Goal: Task Accomplishment & Management: Manage account settings

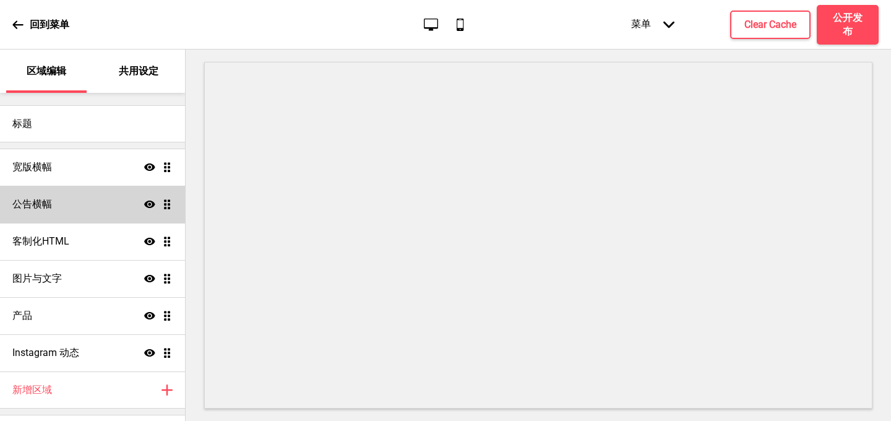
click at [67, 200] on div "公告横幅 显示 拖动" at bounding box center [92, 204] width 185 height 37
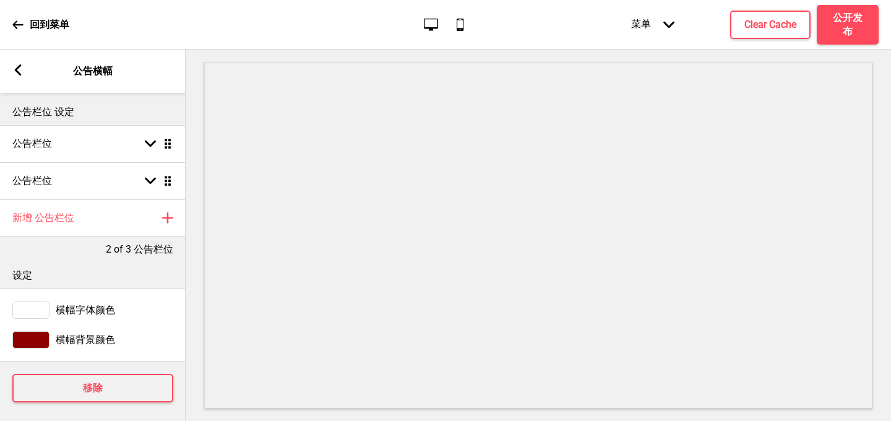
click at [17, 66] on rect at bounding box center [17, 69] width 11 height 11
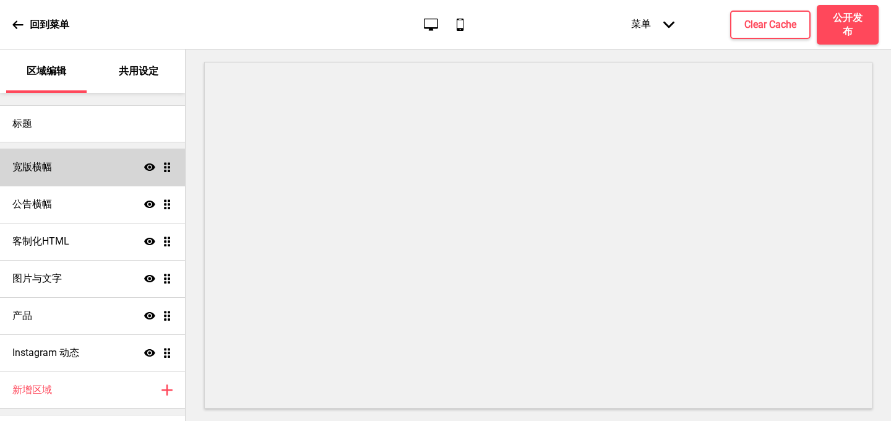
click at [49, 171] on h4 "宽版横幅" at bounding box center [32, 167] width 40 height 14
select select "large"
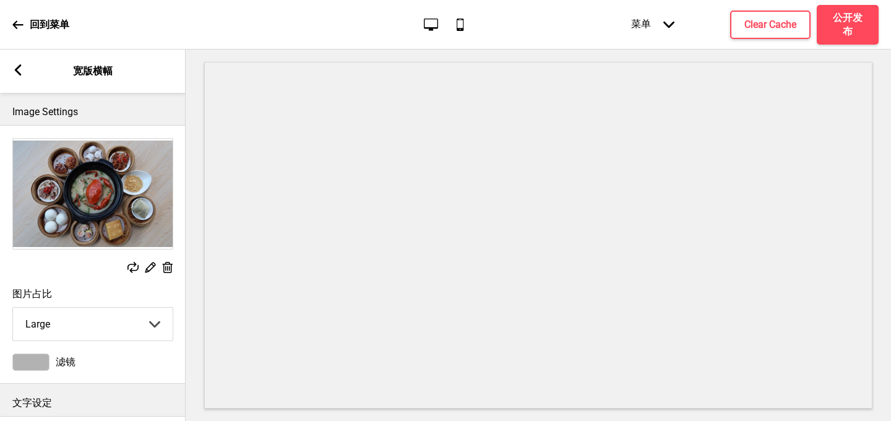
click at [19, 69] on rect at bounding box center [17, 69] width 11 height 11
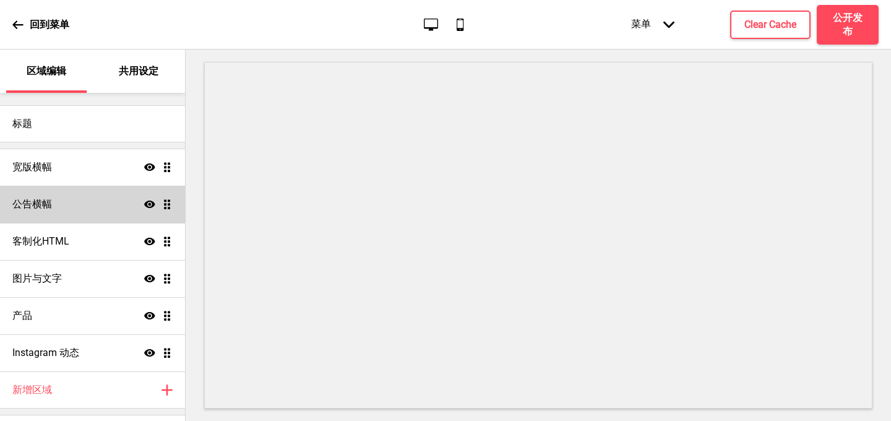
click at [41, 206] on h4 "公告横幅" at bounding box center [32, 204] width 40 height 14
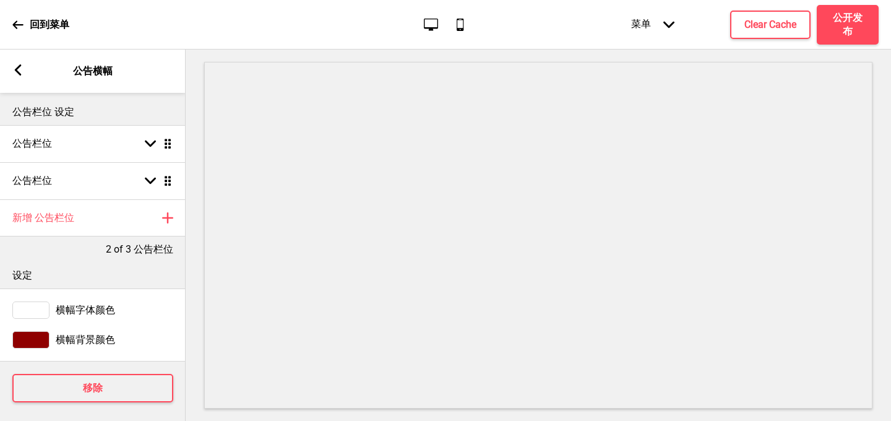
click at [21, 71] on rect at bounding box center [17, 69] width 11 height 11
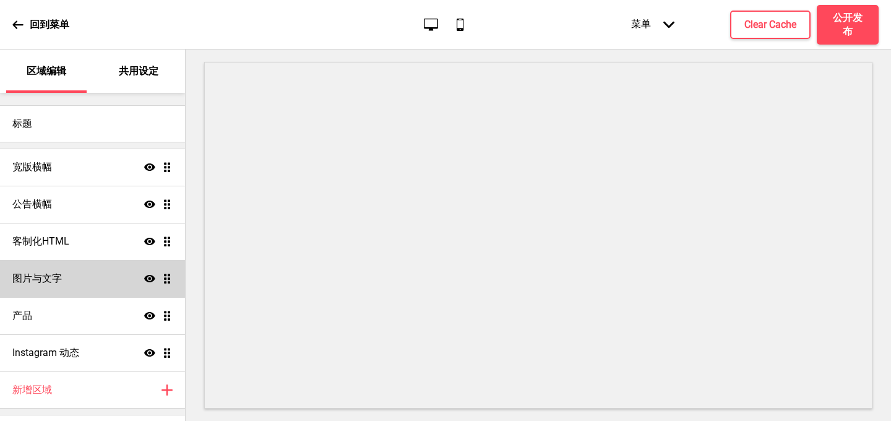
click at [38, 278] on h4 "图片与文字" at bounding box center [36, 279] width 49 height 14
select select "center"
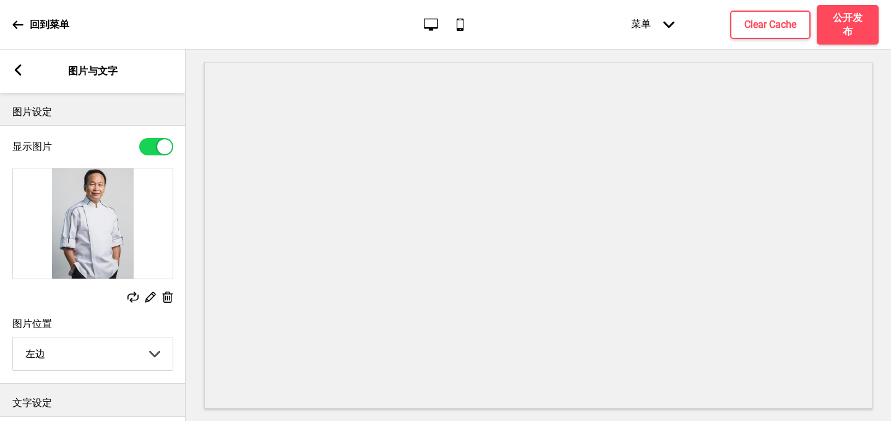
click at [19, 73] on icon at bounding box center [18, 69] width 7 height 11
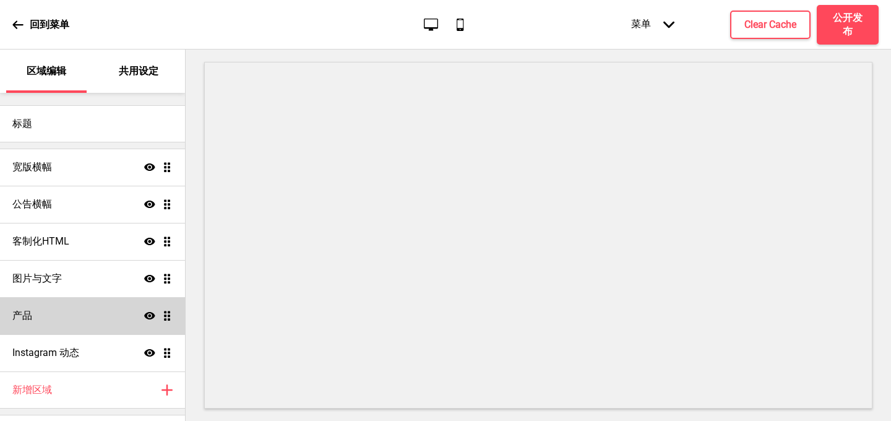
click at [54, 311] on div "产品 显示 拖动" at bounding box center [92, 315] width 185 height 37
select select "list"
select select "contain"
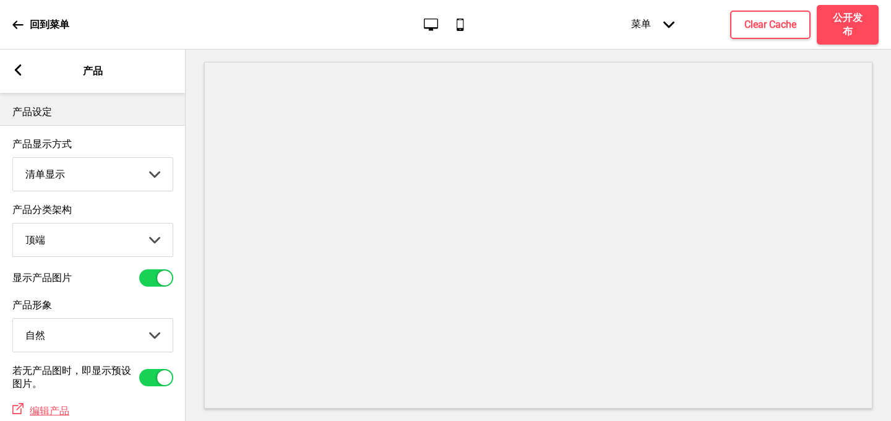
click at [158, 174] on select "图片显示 清单显示" at bounding box center [93, 174] width 160 height 33
click at [13, 158] on select "图片显示 清单显示" at bounding box center [93, 174] width 160 height 33
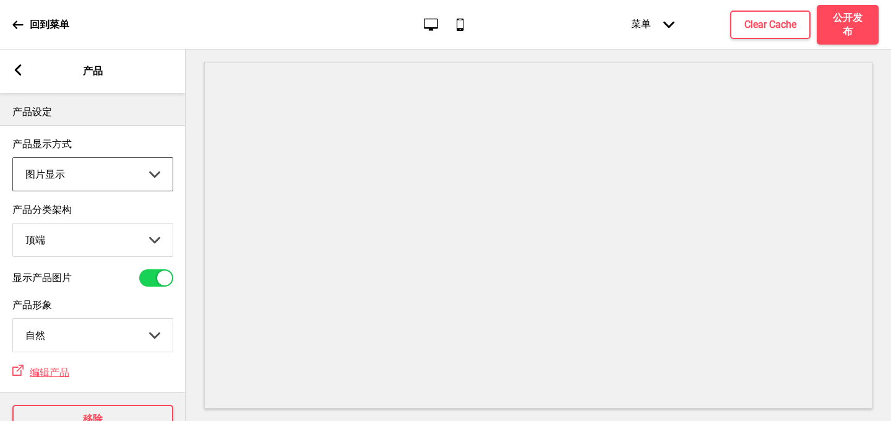
click at [156, 174] on select "图片显示 清单显示" at bounding box center [93, 174] width 160 height 33
select select "list"
click at [13, 158] on select "图片显示 清单显示" at bounding box center [93, 174] width 160 height 33
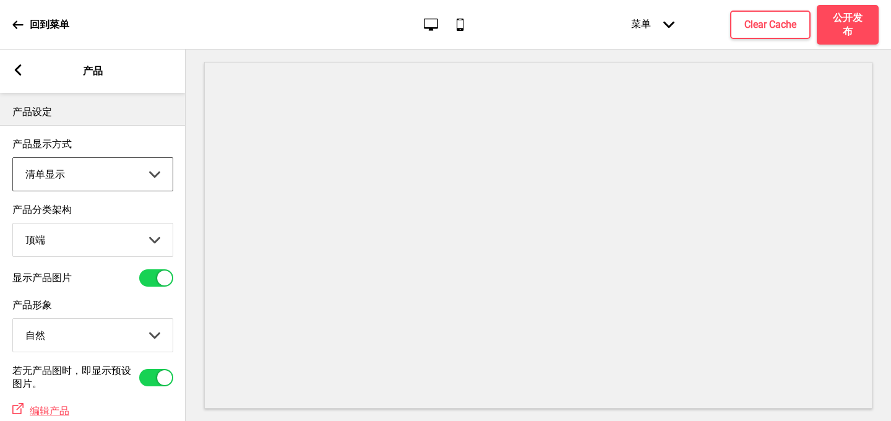
click at [153, 241] on select "顶端 侧边" at bounding box center [93, 239] width 160 height 33
click at [13, 225] on select "顶端 侧边" at bounding box center [93, 239] width 160 height 33
click at [156, 241] on select "顶端 侧边" at bounding box center [93, 239] width 160 height 33
select select "top"
click at [13, 225] on select "顶端 侧边" at bounding box center [93, 239] width 160 height 33
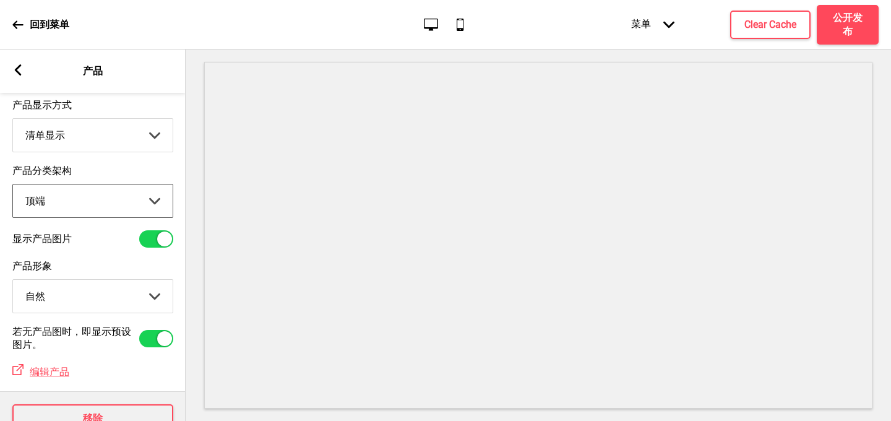
scroll to position [41, 0]
click at [151, 296] on select "剪切 自然" at bounding box center [93, 294] width 160 height 33
click at [13, 280] on select "剪切 自然" at bounding box center [93, 294] width 160 height 33
click at [145, 293] on select "剪切 自然" at bounding box center [93, 294] width 160 height 33
click at [13, 280] on select "剪切 自然" at bounding box center [93, 294] width 160 height 33
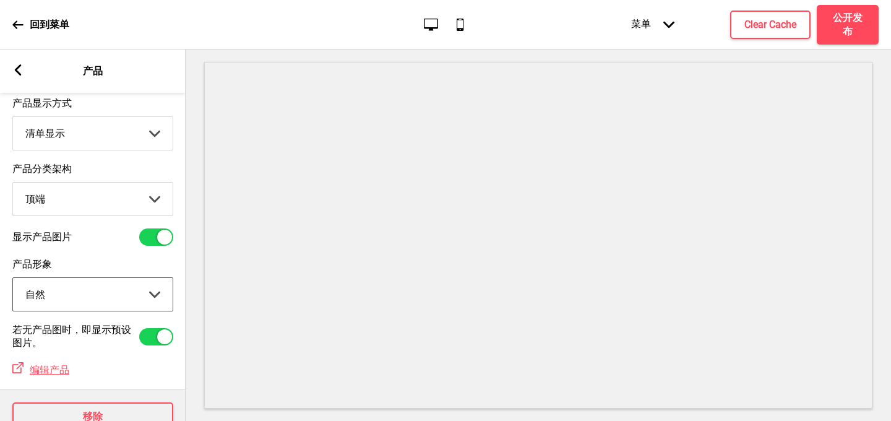
click at [155, 297] on select "剪切 自然" at bounding box center [93, 294] width 160 height 33
click at [13, 280] on select "剪切 自然" at bounding box center [93, 294] width 160 height 33
click at [151, 294] on select "剪切 自然" at bounding box center [93, 294] width 160 height 33
select select "contain"
click at [13, 280] on select "剪切 自然" at bounding box center [93, 294] width 160 height 33
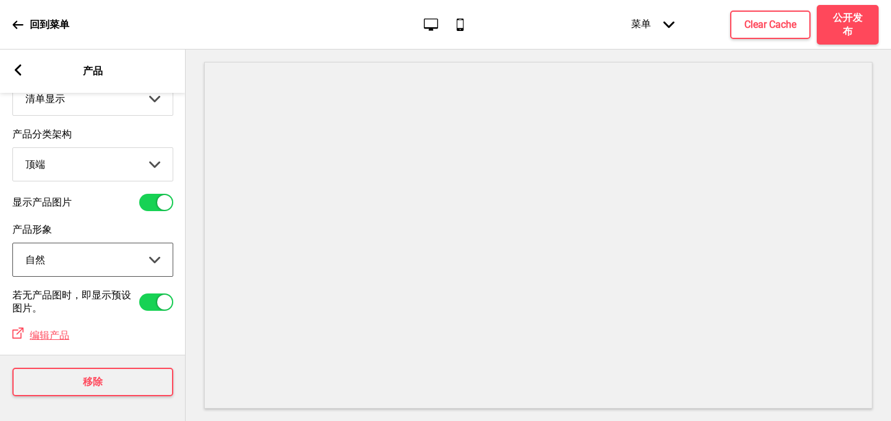
scroll to position [0, 0]
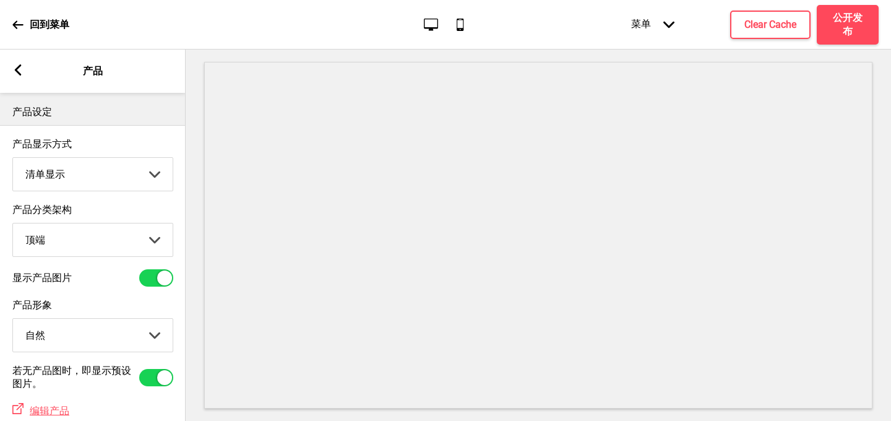
click at [19, 74] on icon at bounding box center [18, 69] width 7 height 11
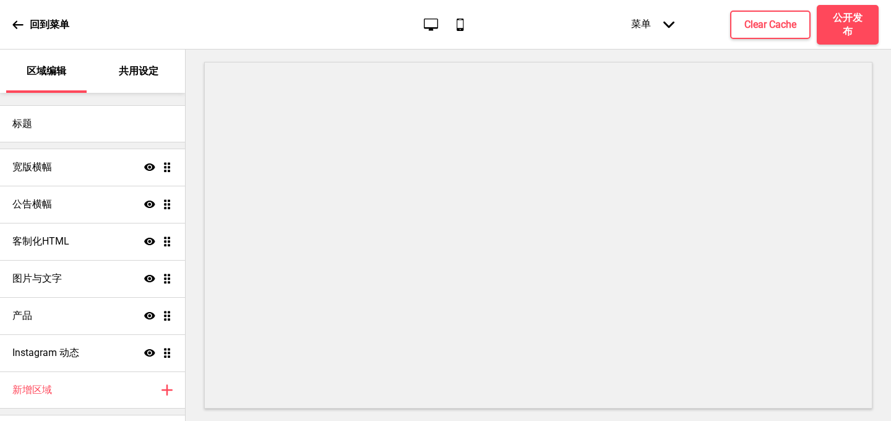
click at [459, 24] on icon "手机" at bounding box center [460, 24] width 17 height 17
click at [435, 25] on icon "桌面" at bounding box center [430, 24] width 17 height 17
click at [462, 25] on icon "手机" at bounding box center [460, 24] width 17 height 17
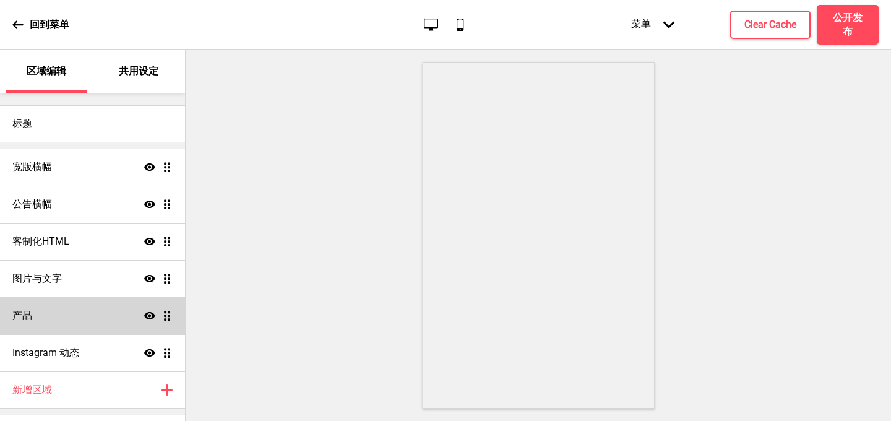
click at [56, 320] on div "产品 显示 拖动" at bounding box center [92, 315] width 185 height 37
select select "list"
select select "contain"
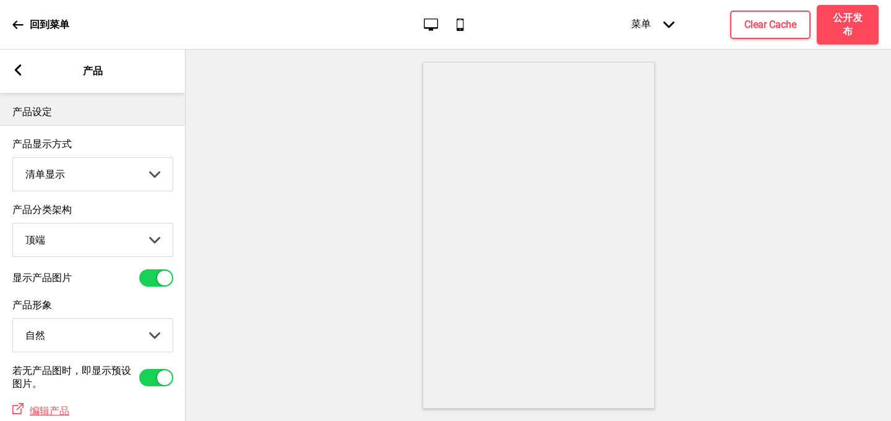
click at [80, 241] on select "顶端 侧边" at bounding box center [93, 239] width 160 height 33
click at [13, 225] on select "顶端 侧边" at bounding box center [93, 239] width 160 height 33
click at [80, 239] on select "顶端 侧边" at bounding box center [93, 239] width 160 height 33
select select "top"
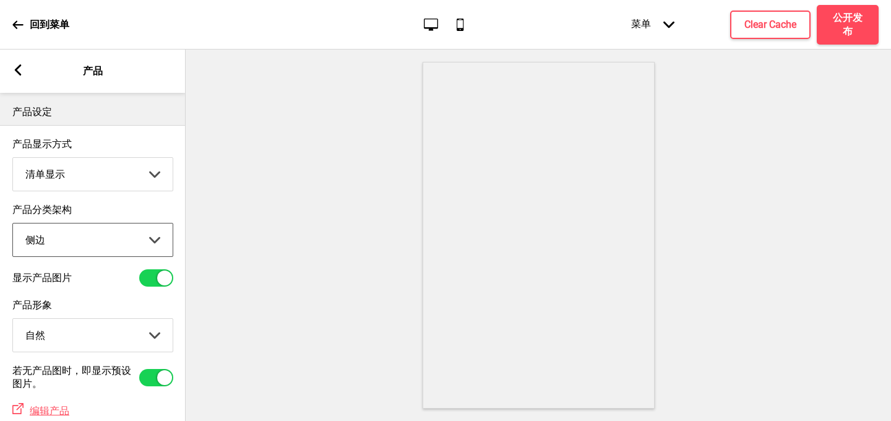
click at [13, 225] on select "顶端 侧边" at bounding box center [93, 239] width 160 height 33
click at [96, 169] on select "图片显示 清单显示" at bounding box center [93, 174] width 160 height 33
select select "grid"
click at [13, 158] on select "图片显示 清单显示" at bounding box center [93, 174] width 160 height 33
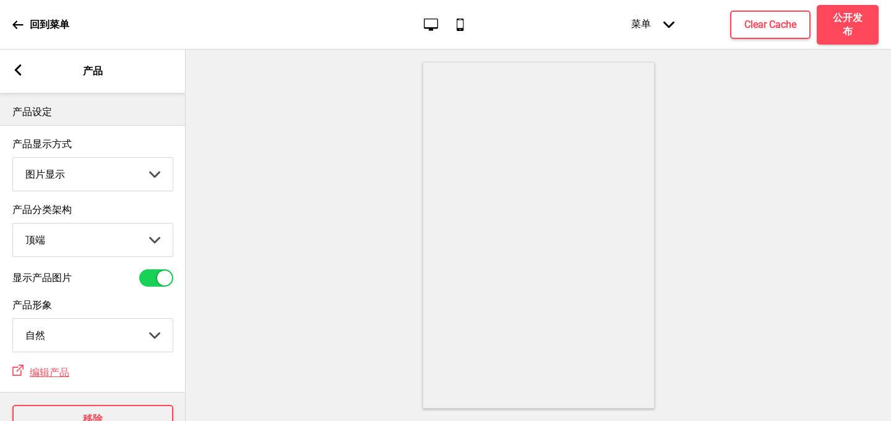
click at [19, 67] on icon at bounding box center [18, 69] width 7 height 11
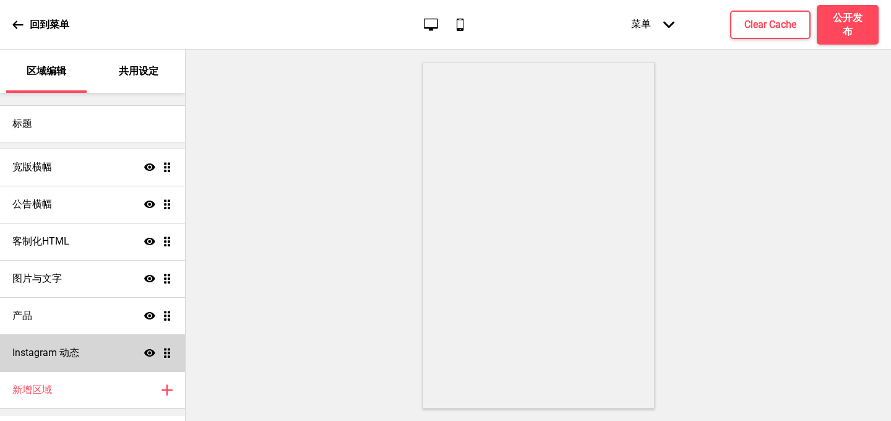
click at [47, 346] on h4 "Instagram 动态" at bounding box center [45, 353] width 67 height 14
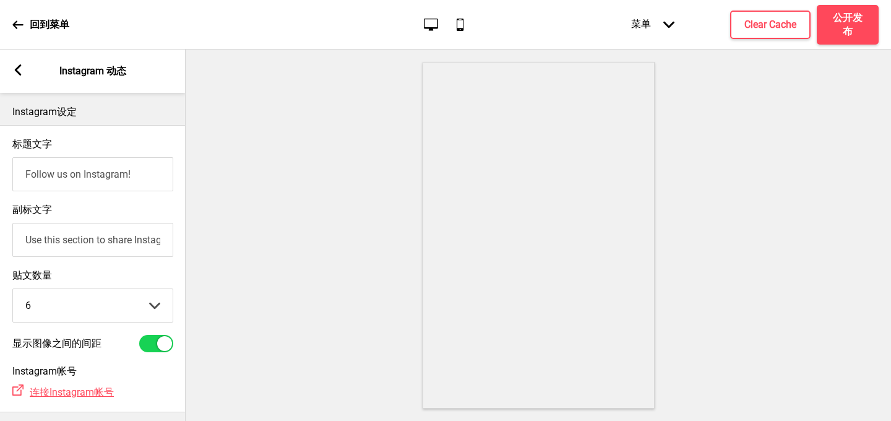
click at [430, 21] on icon "桌面" at bounding box center [430, 24] width 17 height 17
click at [66, 173] on input "Follow us on Instagram!" at bounding box center [92, 174] width 161 height 34
click at [84, 112] on p "Instagram设定" at bounding box center [92, 112] width 161 height 14
click at [158, 345] on div at bounding box center [164, 343] width 15 height 15
click at [158, 345] on div at bounding box center [156, 343] width 34 height 17
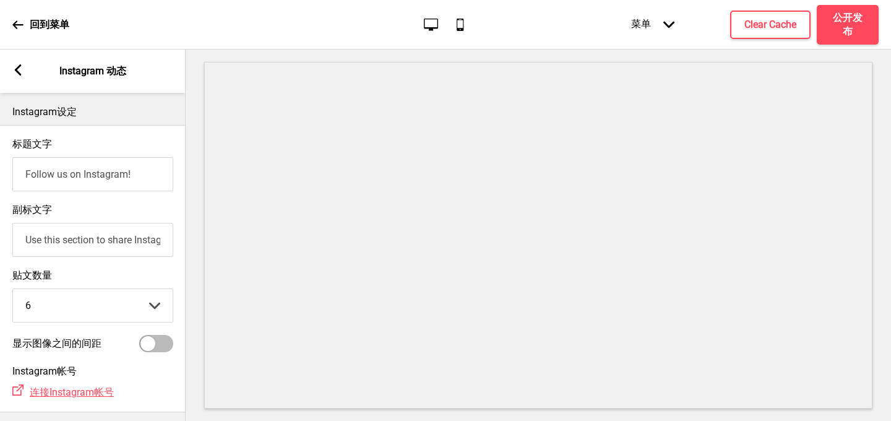
checkbox input "true"
click at [19, 66] on icon at bounding box center [18, 69] width 7 height 11
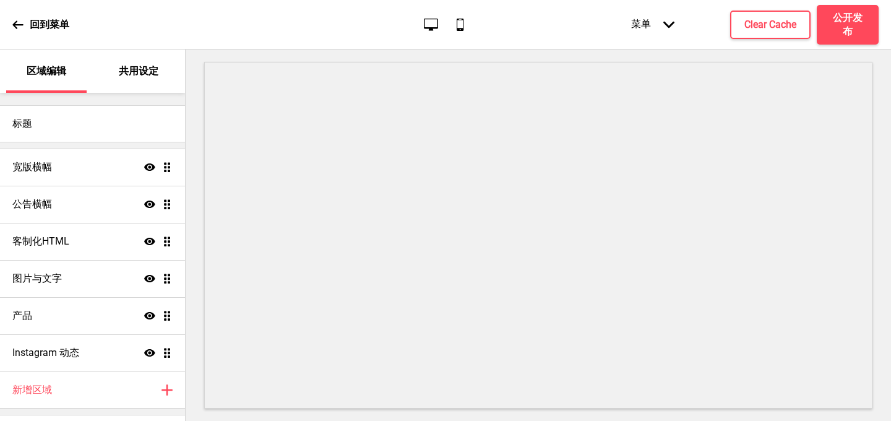
scroll to position [31, 0]
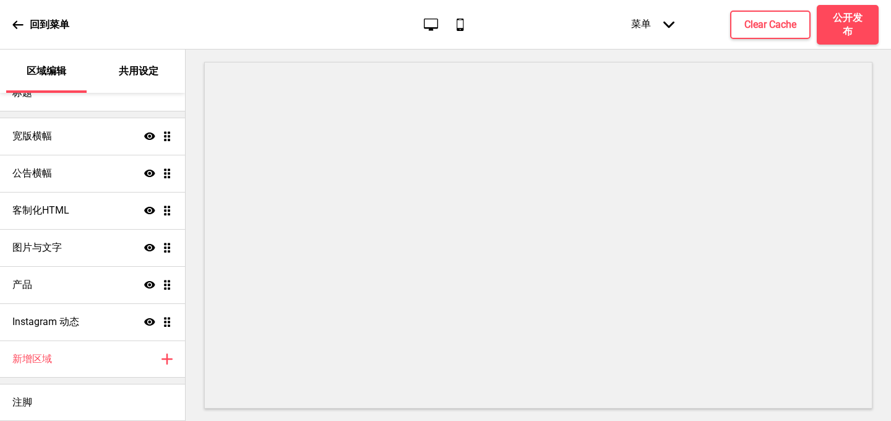
click at [132, 71] on p "共用设定" at bounding box center [139, 71] width 40 height 14
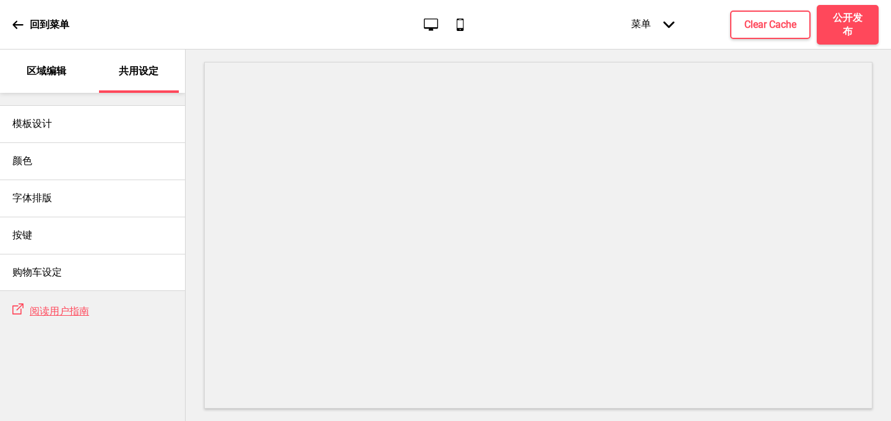
scroll to position [0, 0]
click at [18, 25] on icon at bounding box center [17, 24] width 11 height 11
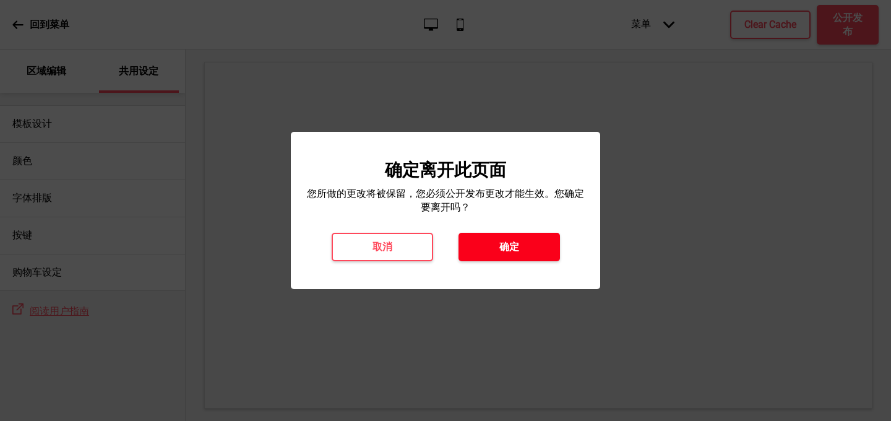
click at [493, 249] on button "确定" at bounding box center [508, 247] width 101 height 28
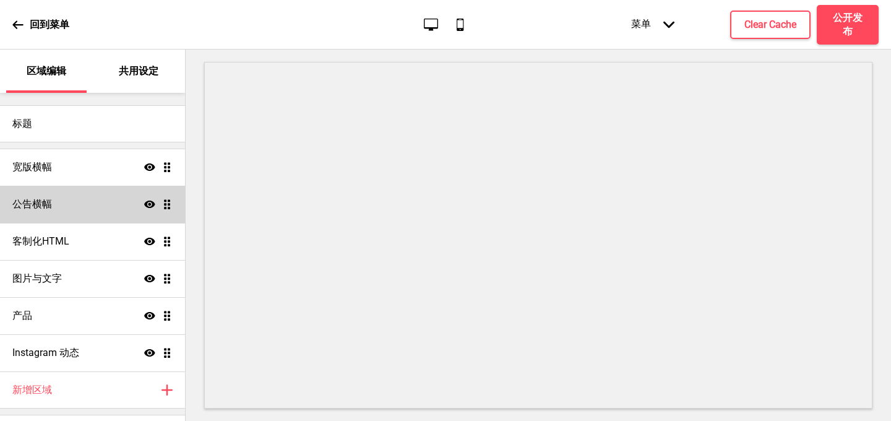
scroll to position [31, 0]
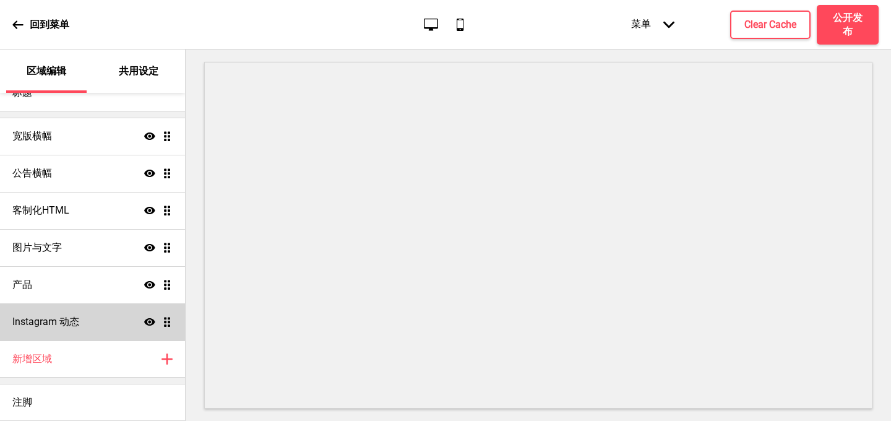
click at [52, 317] on h4 "Instagram 动态" at bounding box center [45, 322] width 67 height 14
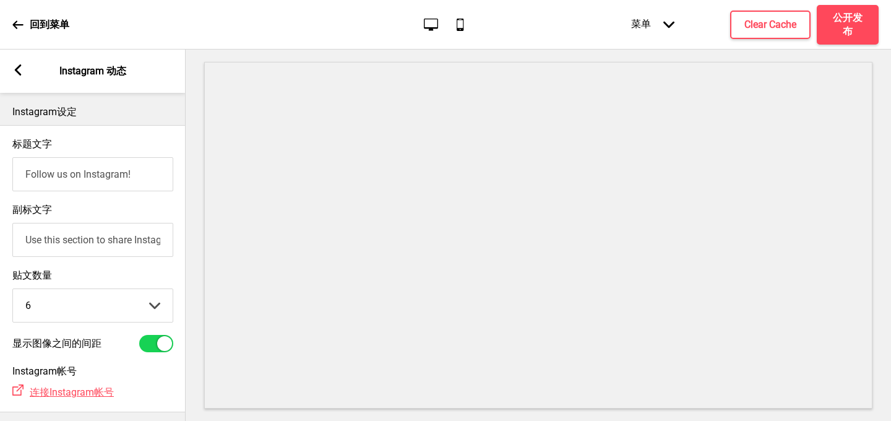
scroll to position [59, 0]
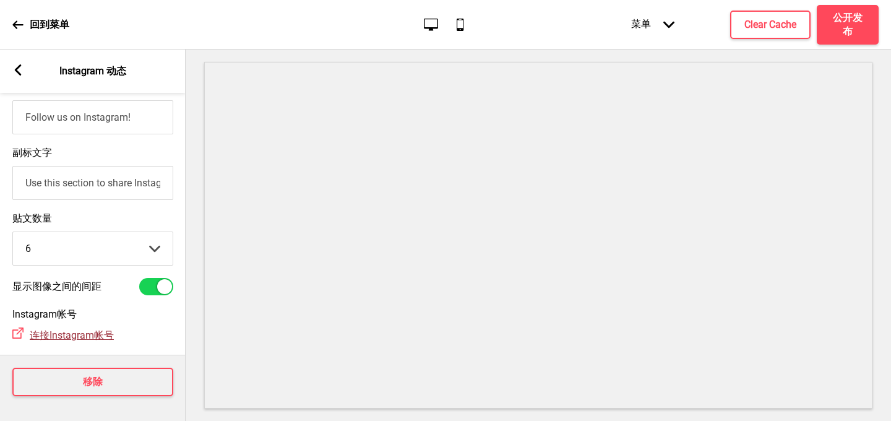
click at [53, 335] on span "连接Instagram帐号" at bounding box center [72, 335] width 84 height 12
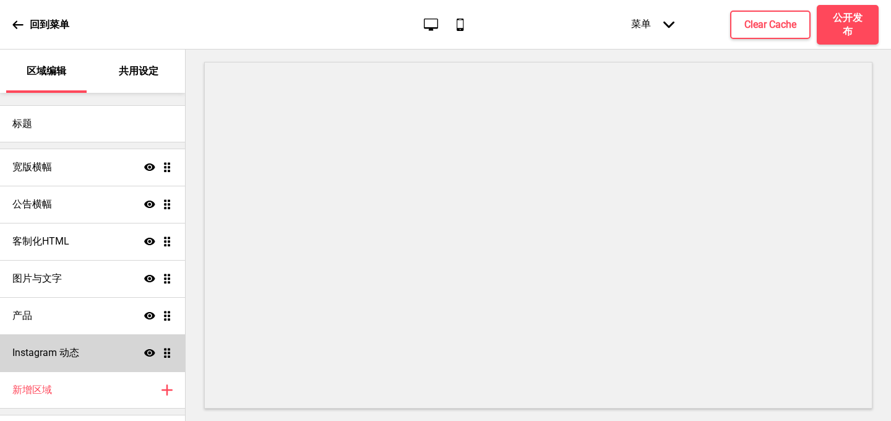
click at [92, 347] on div "Instagram 动态 显示 拖动" at bounding box center [92, 352] width 185 height 37
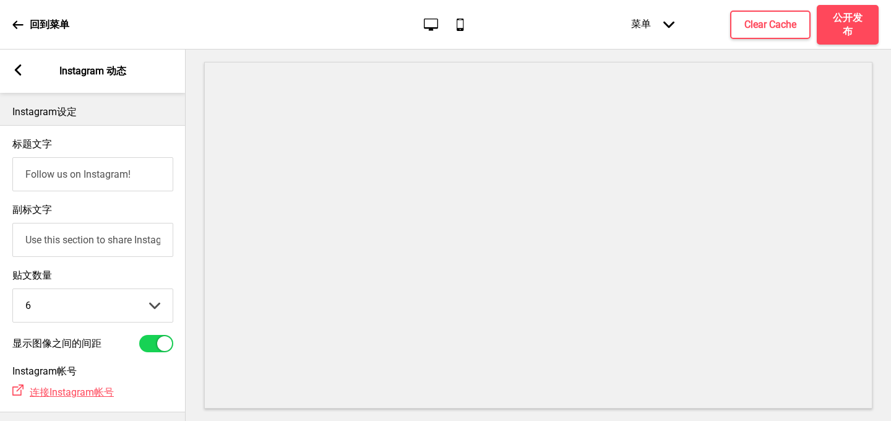
scroll to position [59, 0]
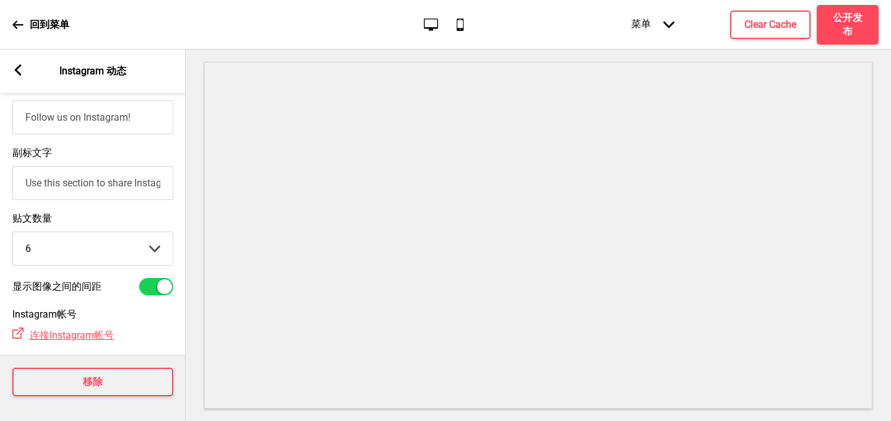
click at [51, 317] on h4 "Instagram帐号" at bounding box center [92, 314] width 161 height 14
click at [18, 332] on icon at bounding box center [17, 332] width 11 height 11
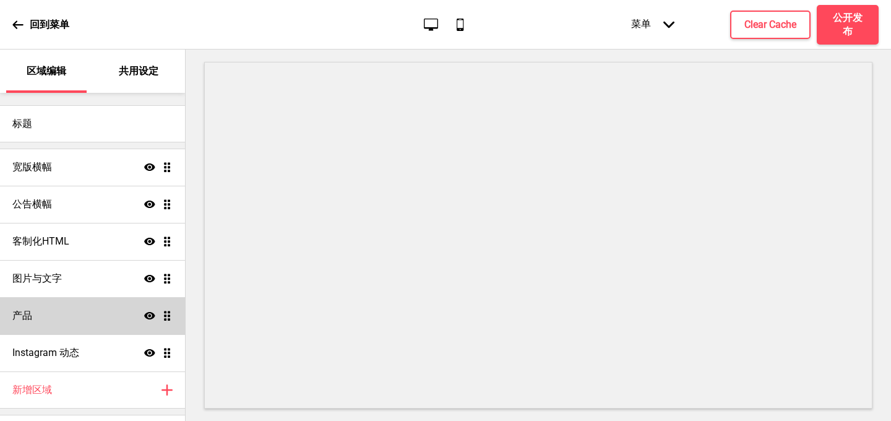
scroll to position [31, 0]
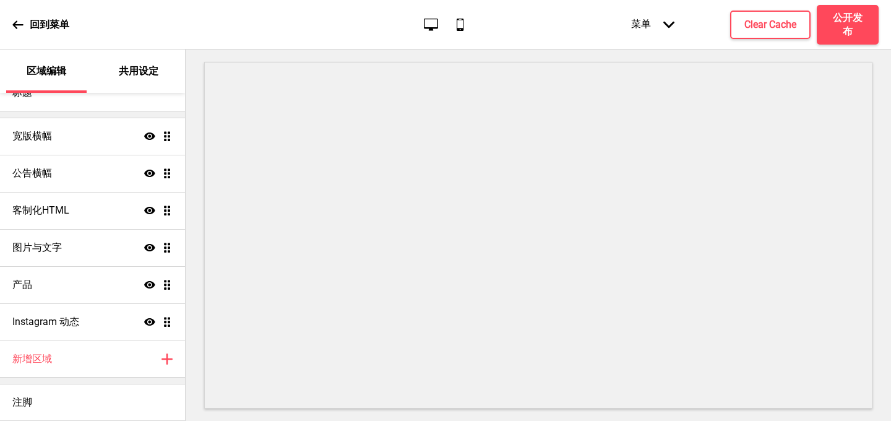
click at [169, 322] on ul "宽版横幅 显示 拖动 公告横幅 显示 拖动 客制化HTML 显示 拖动 图片与文字 显示 拖动 产品 显示 拖动 Instagram 动态 显示 拖动" at bounding box center [92, 229] width 185 height 223
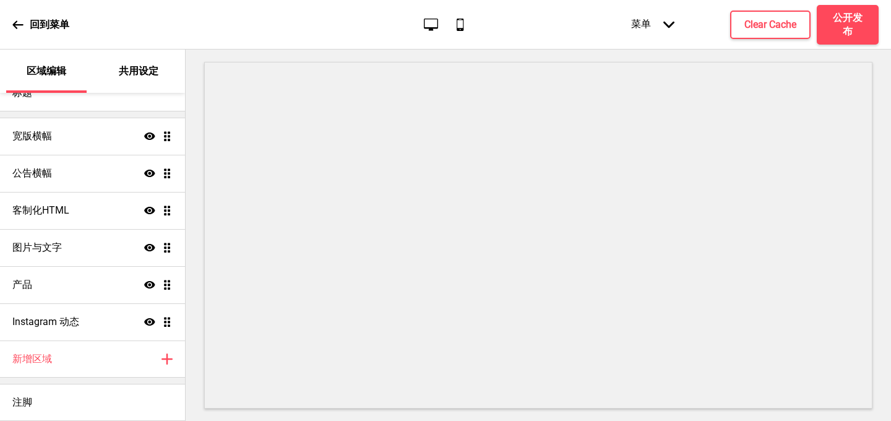
click at [169, 322] on ul "宽版横幅 显示 拖动 公告横幅 显示 拖动 客制化HTML 显示 拖动 图片与文字 显示 拖动 产品 显示 拖动 Instagram 动态 显示 拖动" at bounding box center [92, 229] width 185 height 223
click at [145, 64] on p "共用设定" at bounding box center [139, 71] width 40 height 14
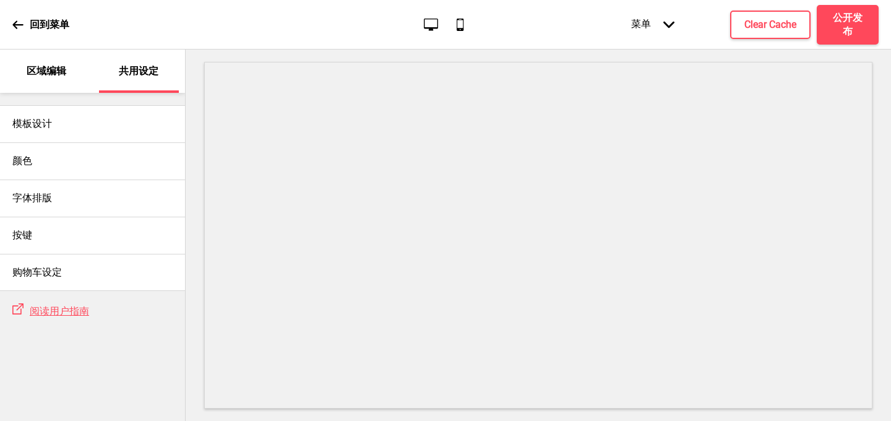
scroll to position [0, 0]
click at [48, 76] on p "区域编辑" at bounding box center [47, 71] width 40 height 14
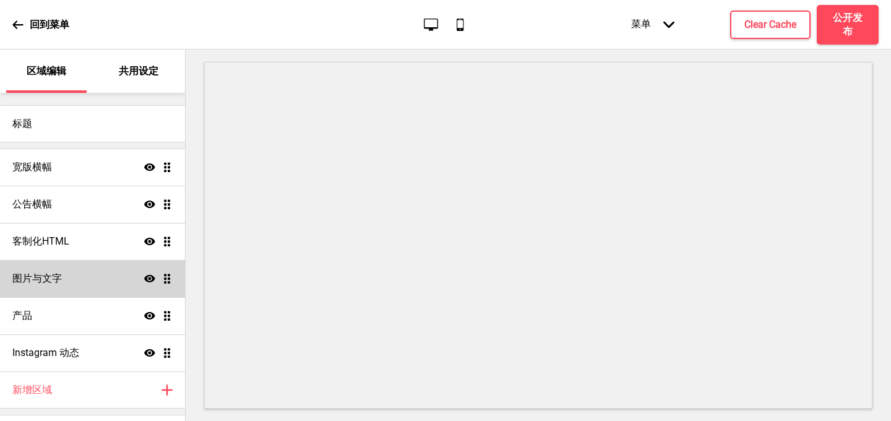
scroll to position [31, 0]
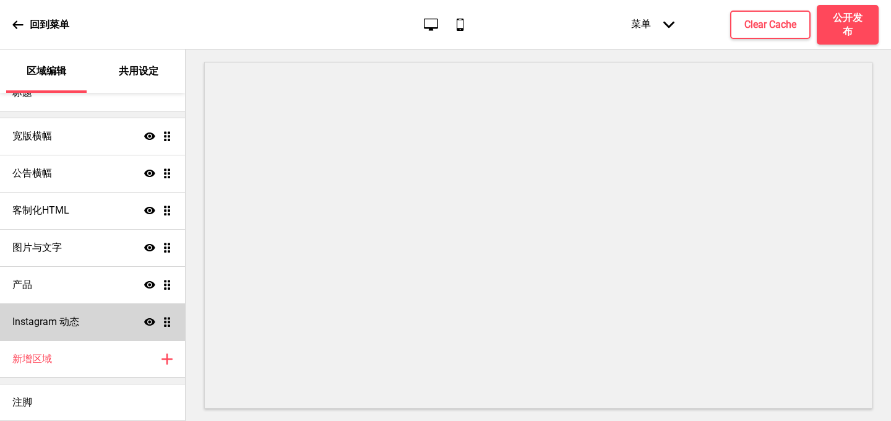
click at [38, 323] on h4 "Instagram 动态" at bounding box center [45, 322] width 67 height 14
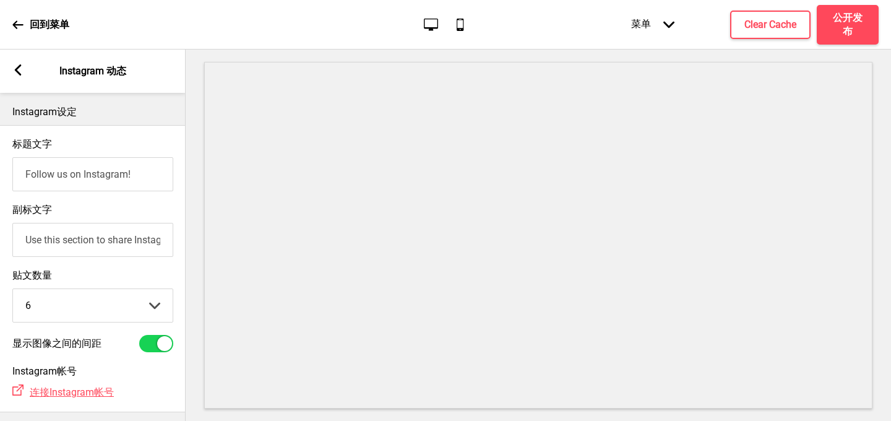
click at [58, 105] on p "Instagram设定" at bounding box center [92, 112] width 161 height 14
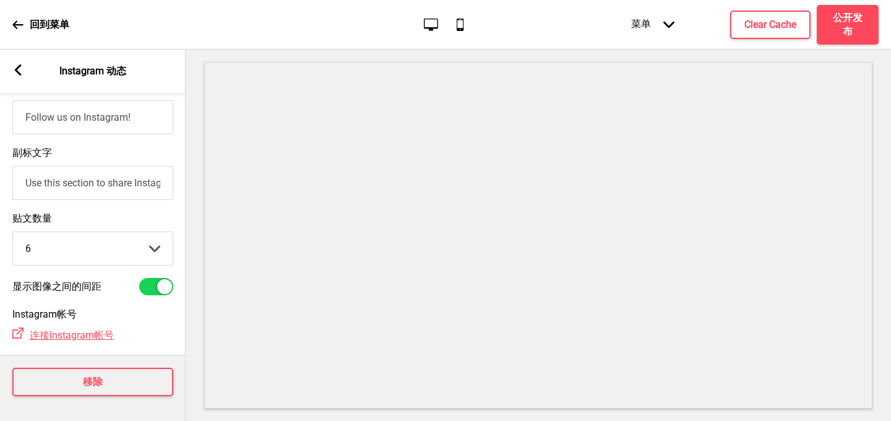
click at [156, 289] on div at bounding box center [156, 286] width 34 height 17
checkbox input "true"
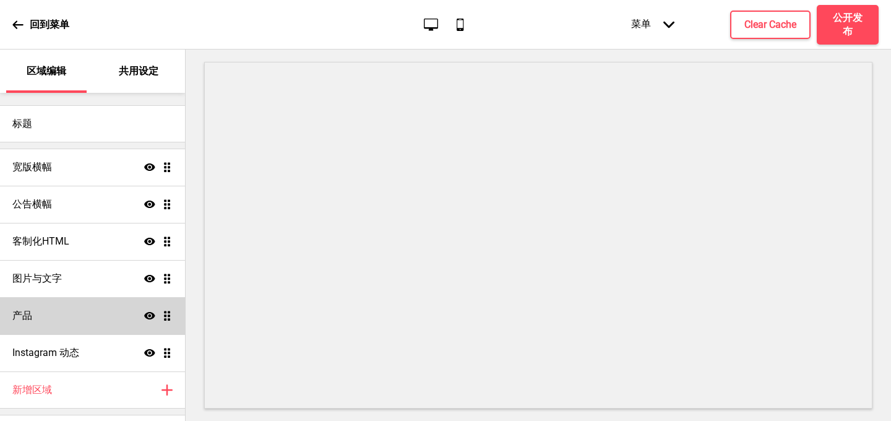
scroll to position [31, 0]
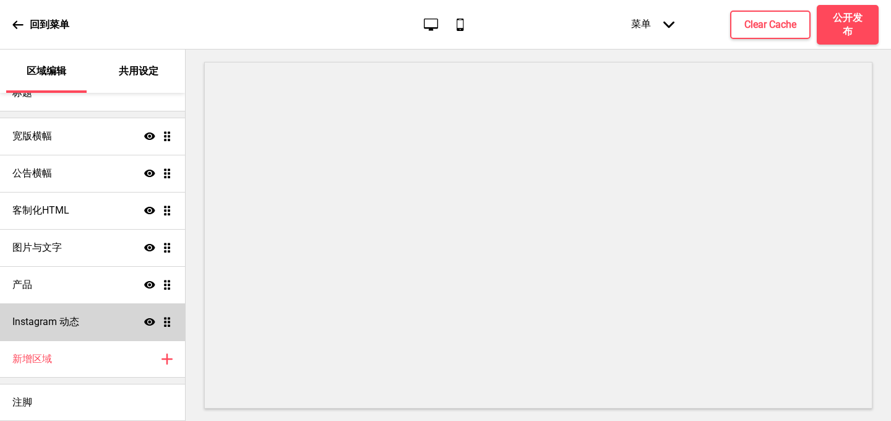
click at [167, 324] on ul "宽版横幅 显示 拖动 公告横幅 显示 拖动 客制化HTML 显示 拖动 图片与文字 显示 拖动 产品 显示 拖动 Instagram 动态 显示 拖动" at bounding box center [92, 229] width 185 height 223
click at [46, 328] on div "Instagram 动态 显示 拖动" at bounding box center [92, 321] width 185 height 37
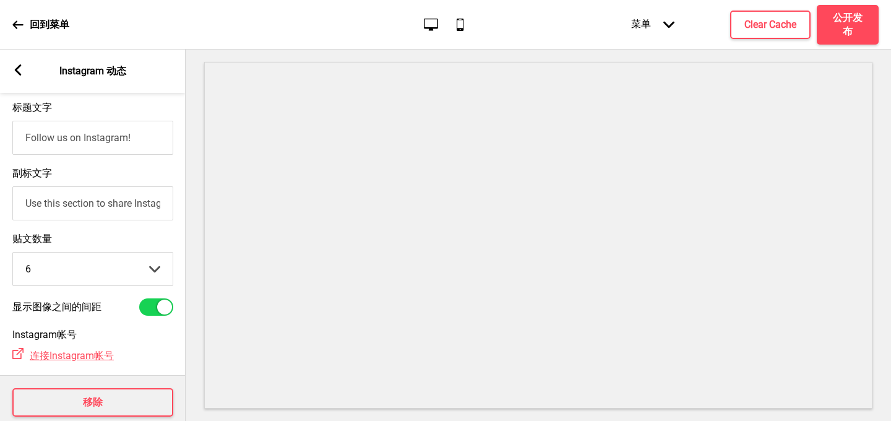
scroll to position [59, 0]
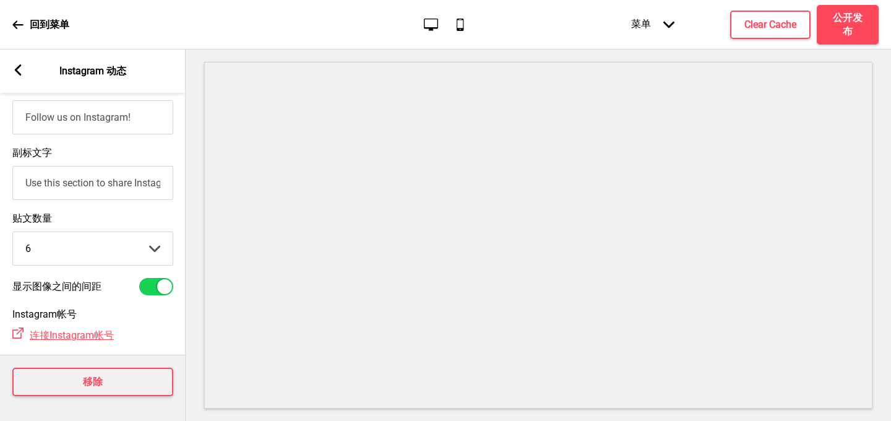
click at [143, 327] on div "Instagram帐号 外部链接 连接Instagram帐号" at bounding box center [93, 324] width 186 height 47
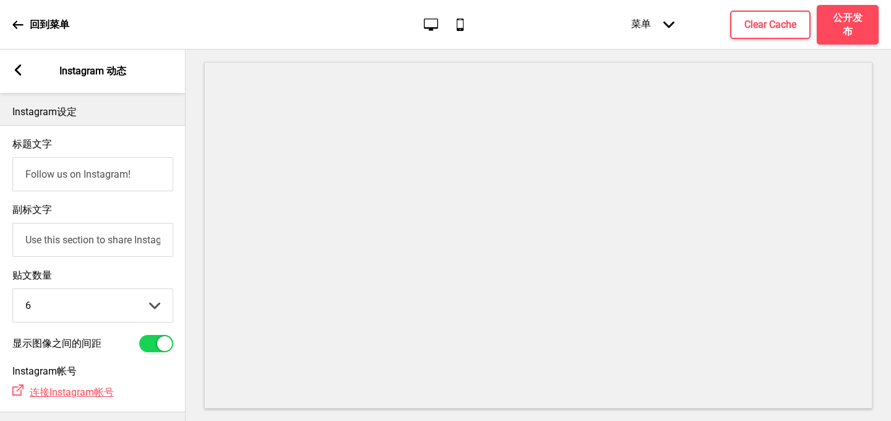
click at [50, 112] on p "Instagram设定" at bounding box center [92, 112] width 161 height 14
click at [94, 69] on p "Instagram 动态" at bounding box center [92, 71] width 67 height 14
click at [16, 71] on icon at bounding box center [18, 69] width 7 height 11
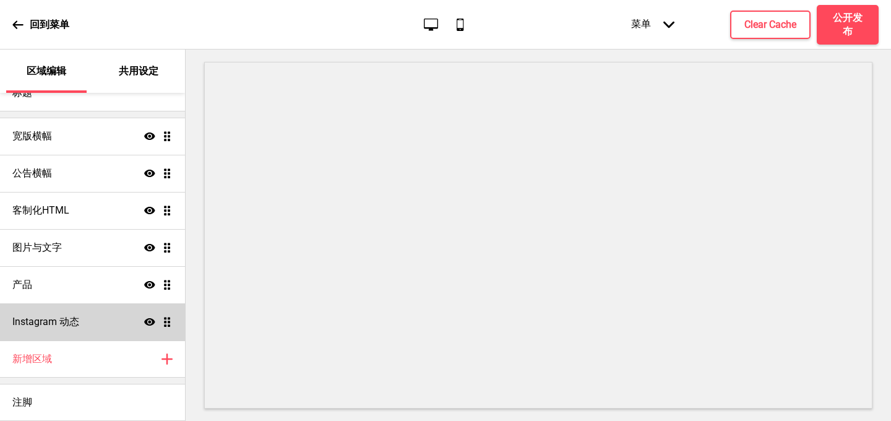
click at [57, 324] on h4 "Instagram 动态" at bounding box center [45, 322] width 67 height 14
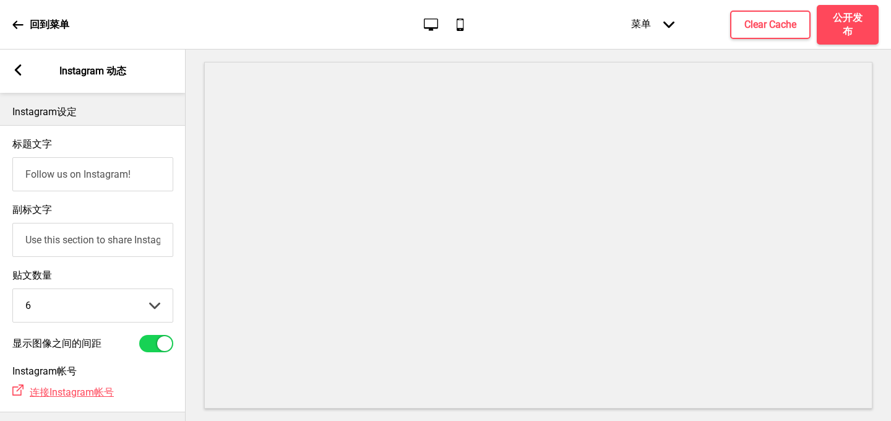
click at [154, 346] on div at bounding box center [156, 343] width 34 height 17
click at [154, 346] on div at bounding box center [147, 343] width 15 height 15
checkbox input "true"
click at [70, 240] on input "Use this section to share Instagram posts with your customers" at bounding box center [92, 240] width 161 height 34
click at [85, 163] on input "Follow us on Instagram!" at bounding box center [92, 174] width 161 height 34
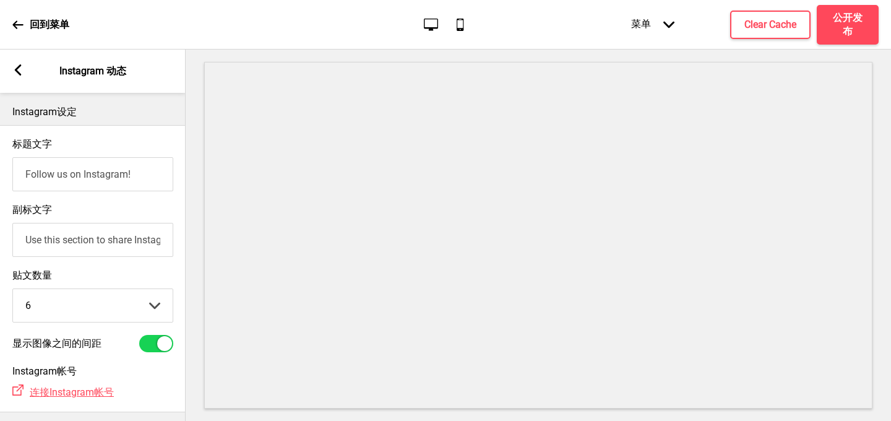
click at [70, 116] on p "Instagram设定" at bounding box center [92, 112] width 161 height 14
click at [18, 392] on icon at bounding box center [17, 389] width 11 height 11
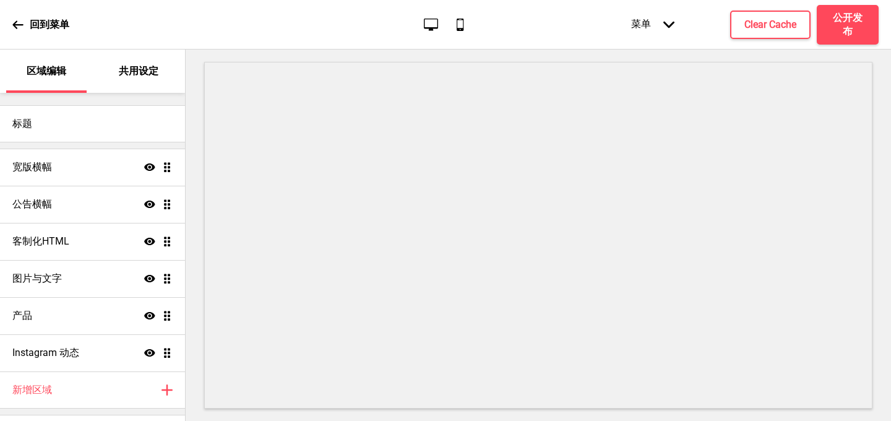
click at [137, 81] on div "共用设定" at bounding box center [139, 70] width 80 height 43
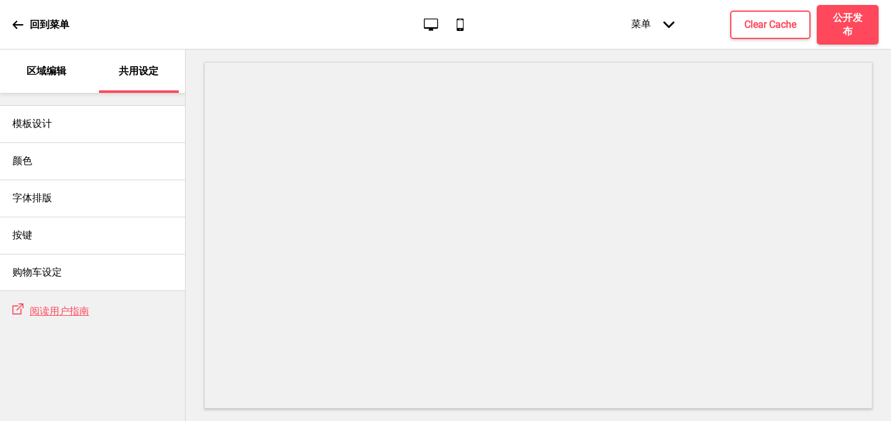
click at [58, 75] on p "区域编辑" at bounding box center [47, 71] width 40 height 14
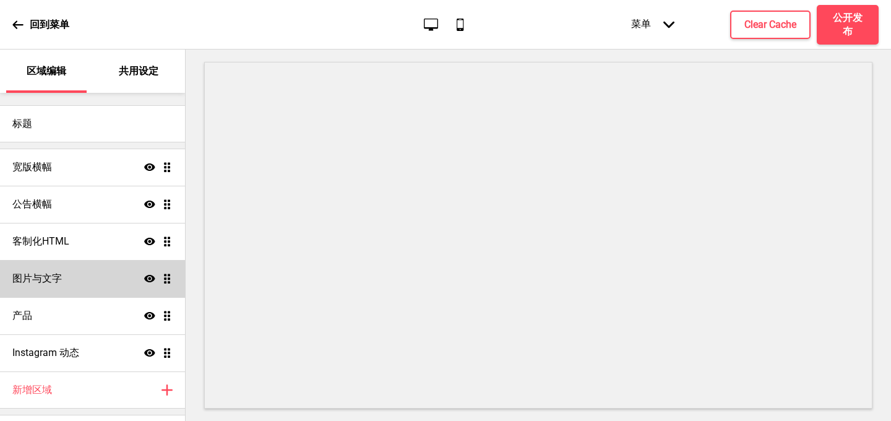
scroll to position [31, 0]
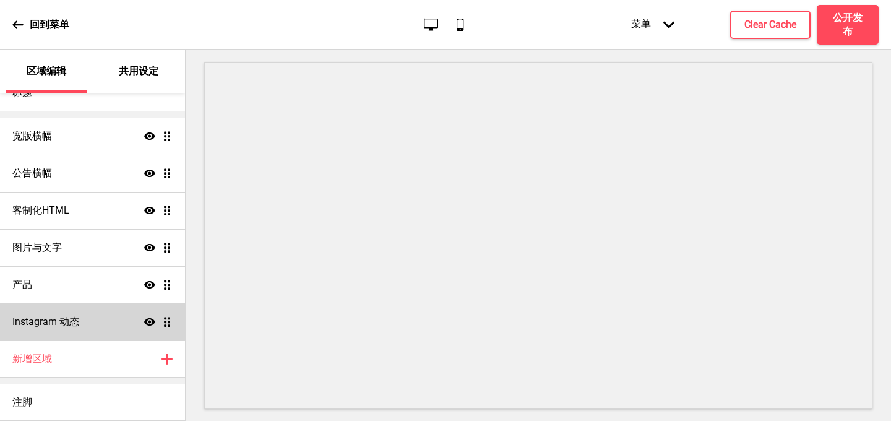
click at [68, 320] on h4 "Instagram 动态" at bounding box center [45, 322] width 67 height 14
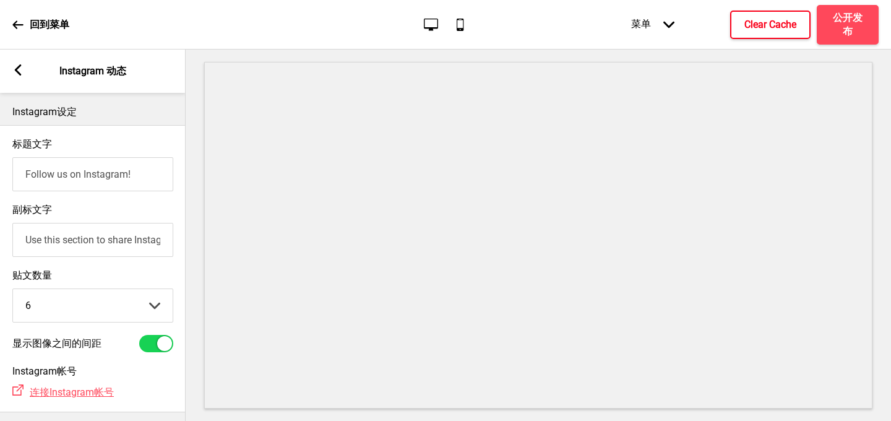
click at [742, 23] on button "Clear Cache" at bounding box center [770, 25] width 80 height 28
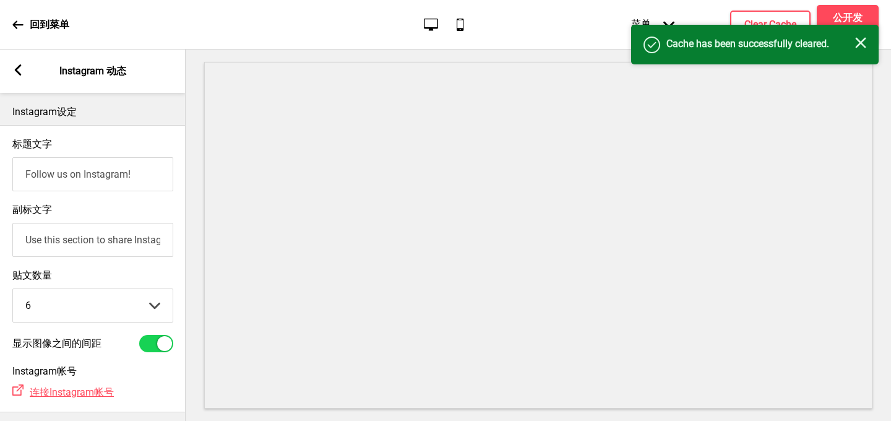
click at [857, 41] on icon "关闭" at bounding box center [860, 42] width 11 height 11
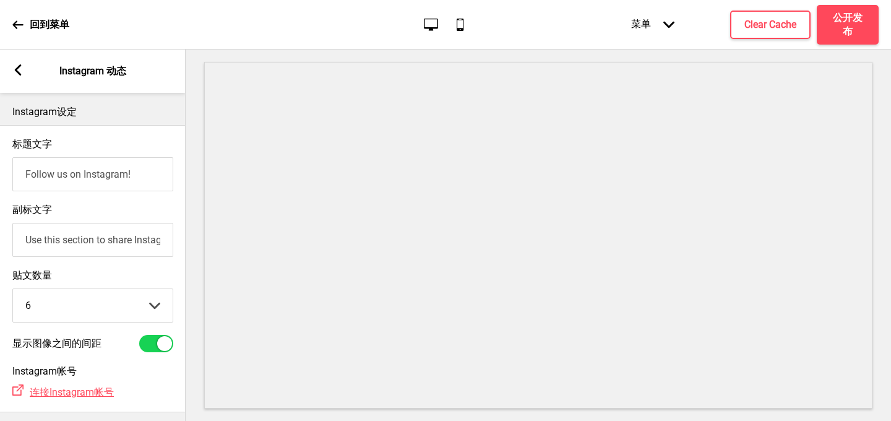
click at [101, 338] on div "显示图像之间的间距" at bounding box center [92, 343] width 161 height 17
click at [19, 69] on rect at bounding box center [17, 69] width 11 height 11
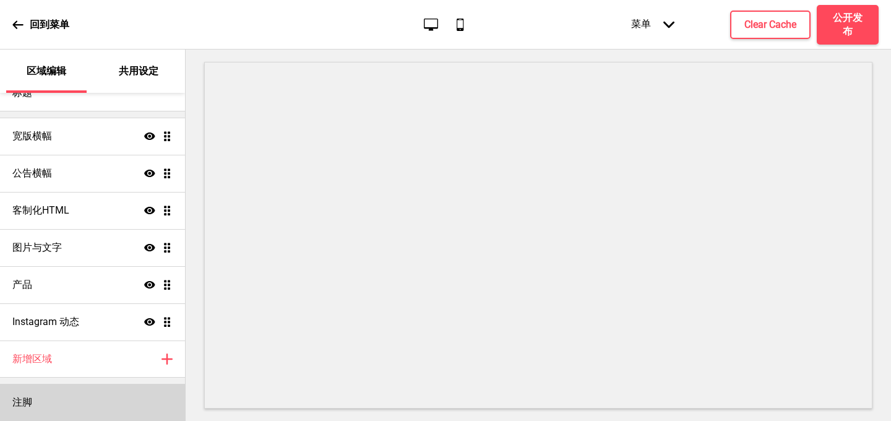
click at [35, 393] on div "注脚" at bounding box center [92, 401] width 185 height 37
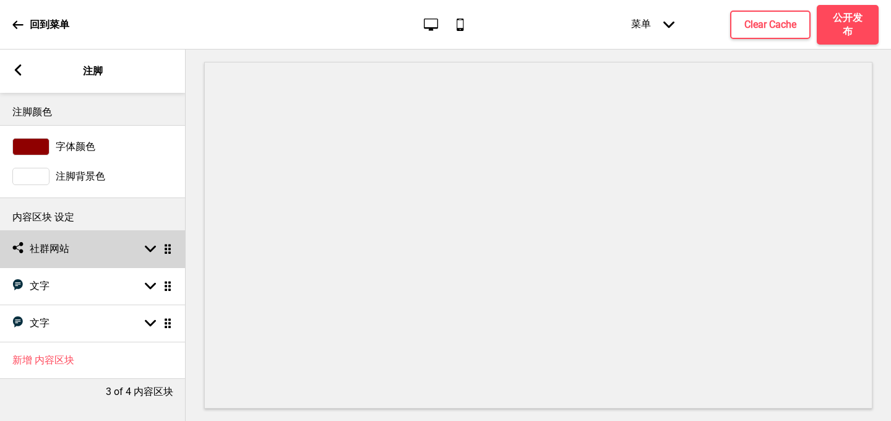
click at [149, 246] on rect at bounding box center [150, 248] width 11 height 11
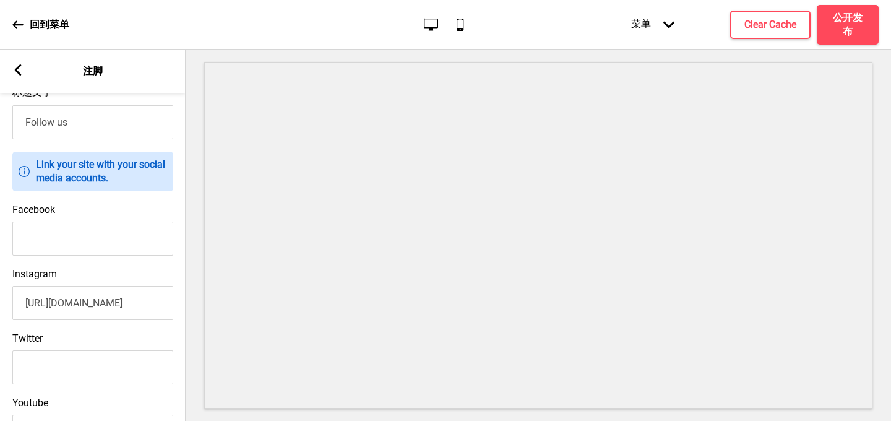
scroll to position [198, 0]
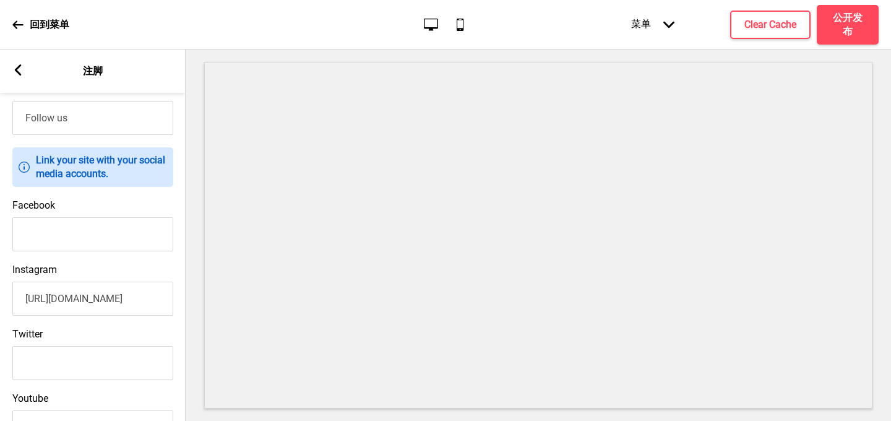
click at [106, 302] on input "https://www.instagram.com/eastbistro2018/" at bounding box center [92, 298] width 161 height 34
drag, startPoint x: 152, startPoint y: 300, endPoint x: 15, endPoint y: 302, distance: 136.7
click at [15, 302] on input "https://www.instagram.com/eastbistro2018/" at bounding box center [92, 298] width 161 height 34
click at [110, 301] on input "eastbistro2018/" at bounding box center [92, 298] width 161 height 34
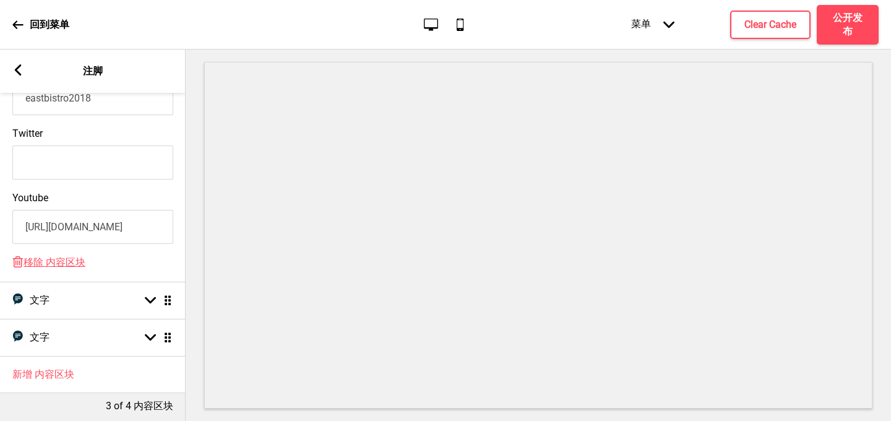
scroll to position [406, 0]
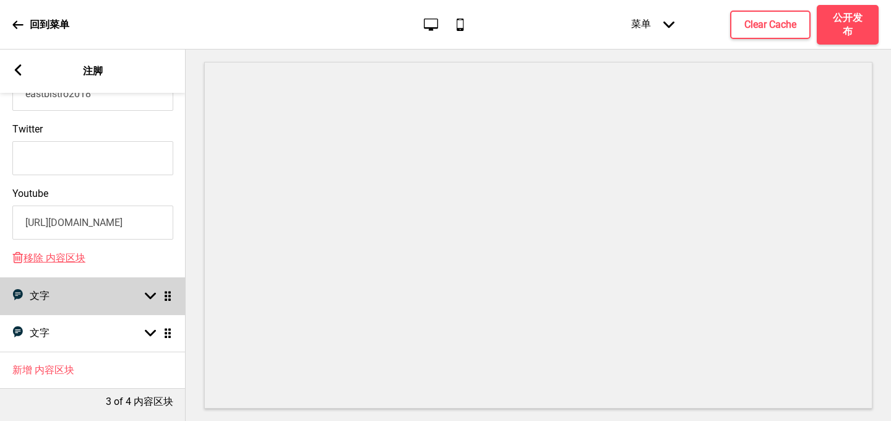
type input "eastbistro2018"
click at [153, 293] on icon at bounding box center [150, 296] width 11 height 7
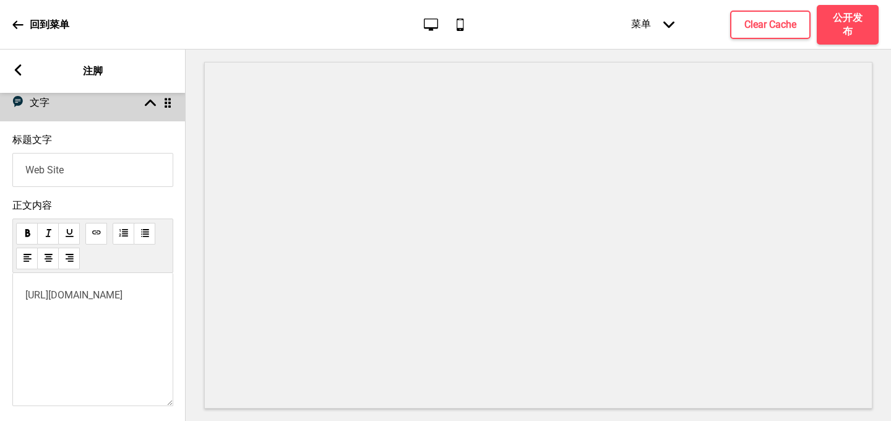
scroll to position [175, 0]
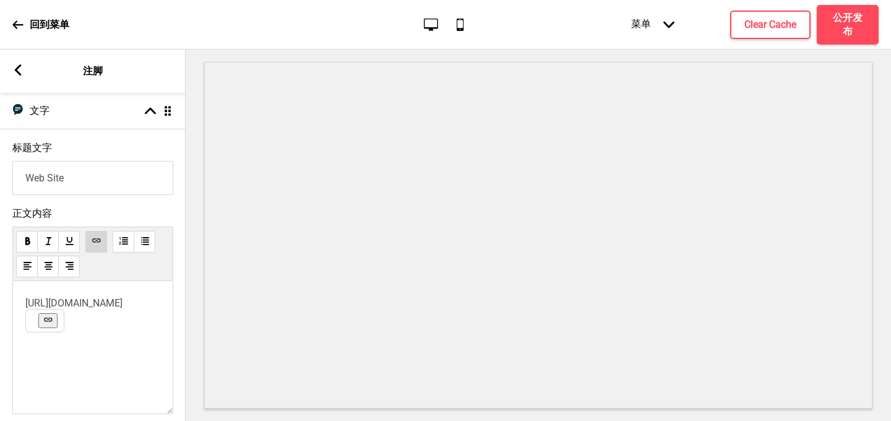
drag, startPoint x: 145, startPoint y: 306, endPoint x: 10, endPoint y: 311, distance: 135.5
click at [10, 311] on div "正文内容 https://eastbistro.com.sg" at bounding box center [93, 313] width 186 height 225
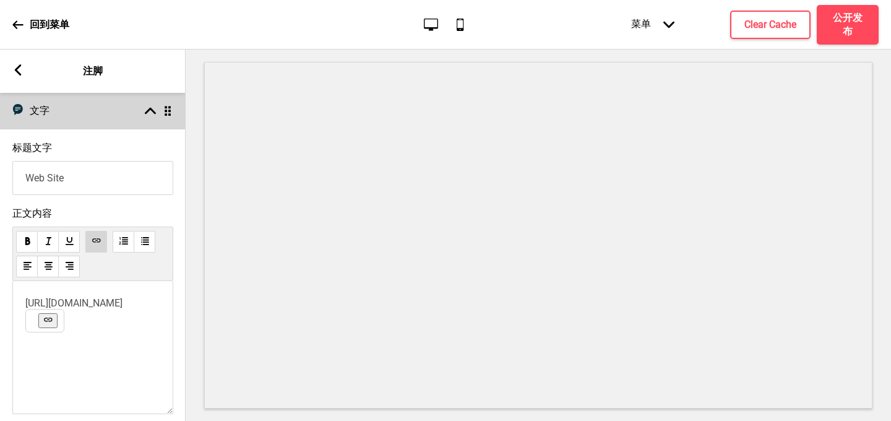
click at [147, 111] on icon at bounding box center [150, 111] width 11 height 7
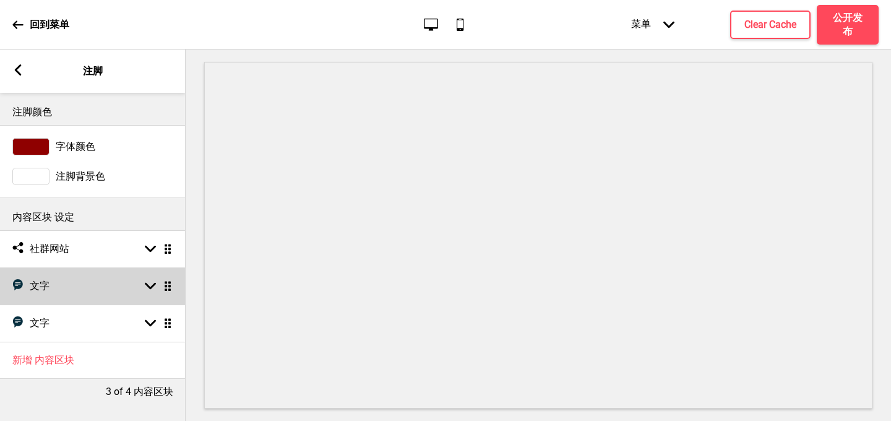
scroll to position [0, 0]
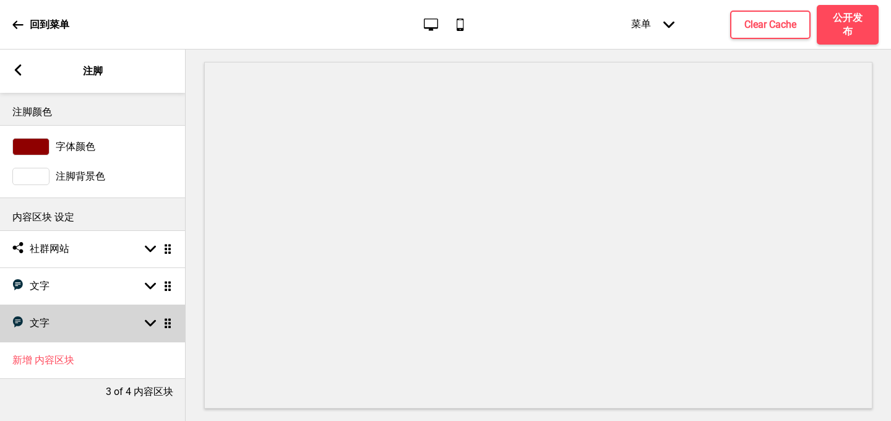
click at [152, 325] on rect at bounding box center [150, 322] width 11 height 11
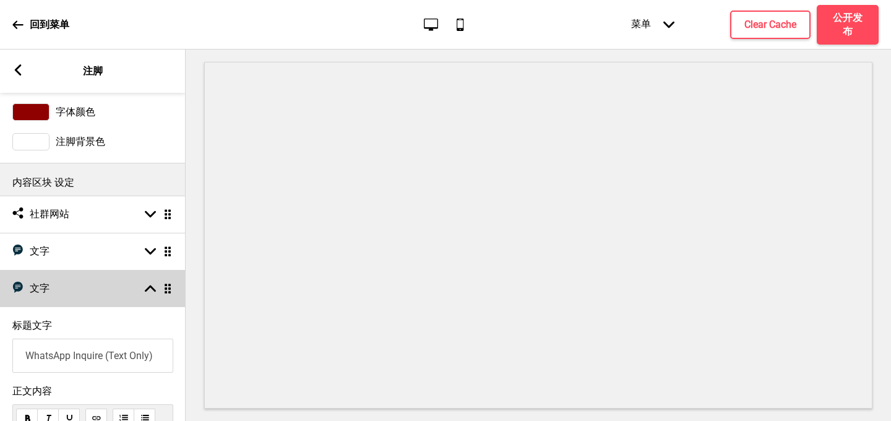
scroll to position [33, 0]
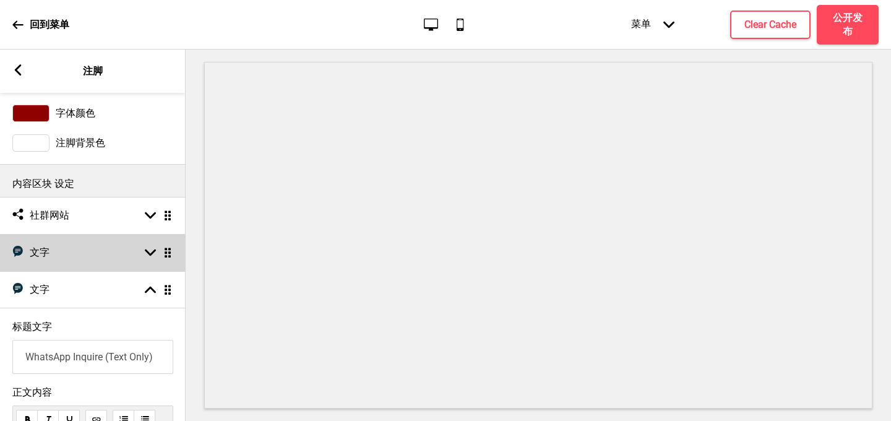
click at [169, 252] on ul "社交媒体 社群网站 箭头down 拖动 文字 文字 箭头down 拖动 文字 文字 箭头up 拖动 标题文字 WhatsApp Inquire (Text O…" at bounding box center [93, 417] width 186 height 440
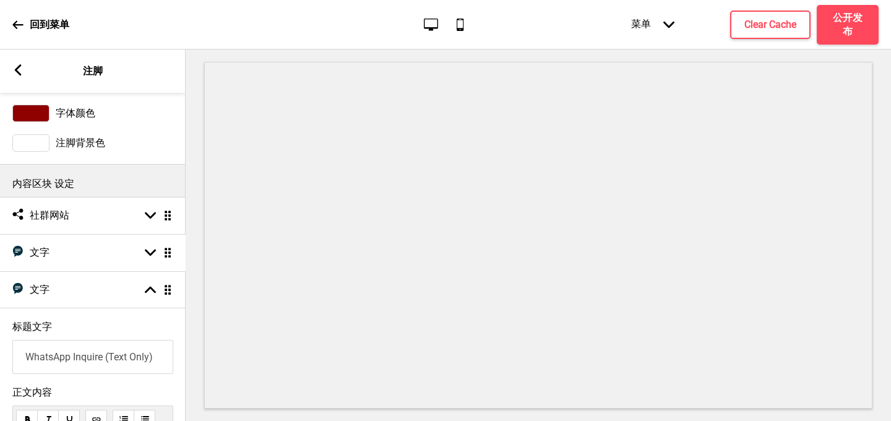
click at [169, 252] on ul "社交媒体 社群网站 箭头down 拖动 文字 文字 箭头down 拖动 文字 文字 箭头up 拖动 标题文字 WhatsApp Inquire (Text O…" at bounding box center [93, 417] width 186 height 440
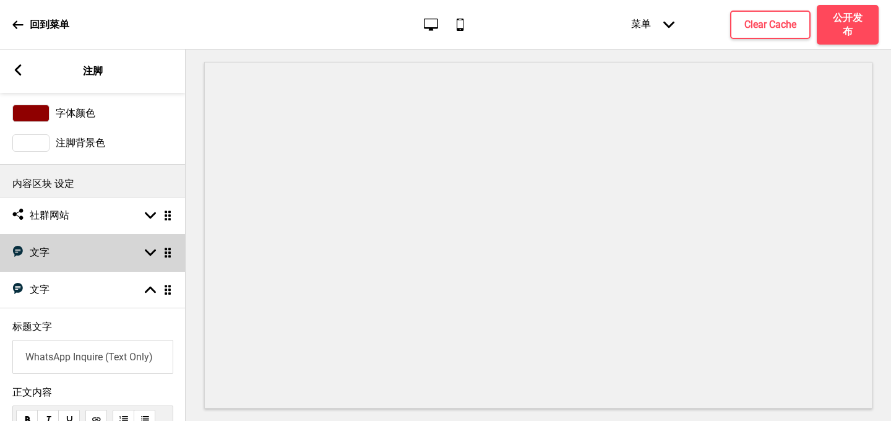
click at [153, 251] on icon at bounding box center [150, 252] width 11 height 7
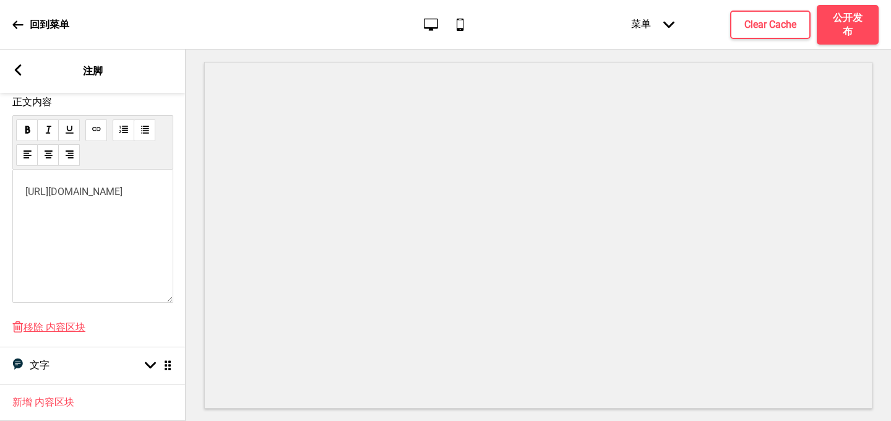
scroll to position [293, 0]
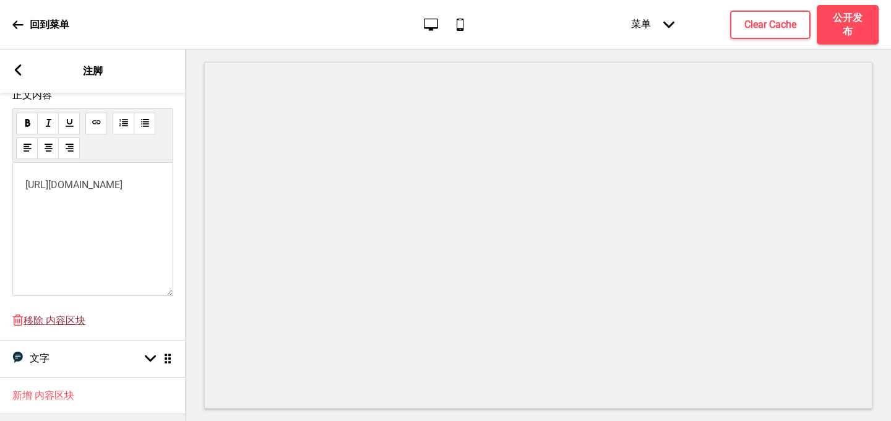
click at [64, 322] on span "移除 内容区块" at bounding box center [55, 320] width 62 height 13
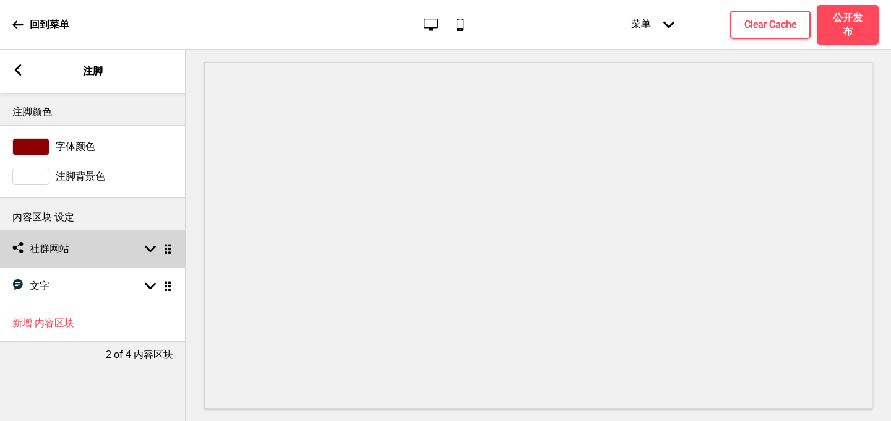
click at [155, 251] on rect at bounding box center [150, 248] width 11 height 11
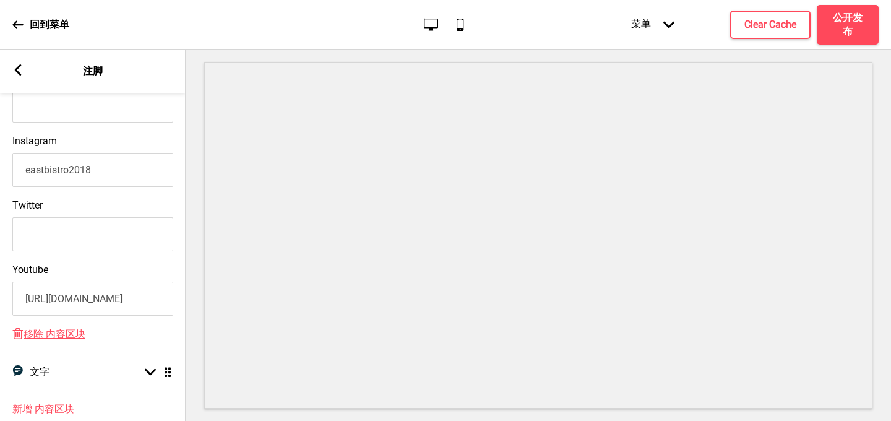
scroll to position [369, 0]
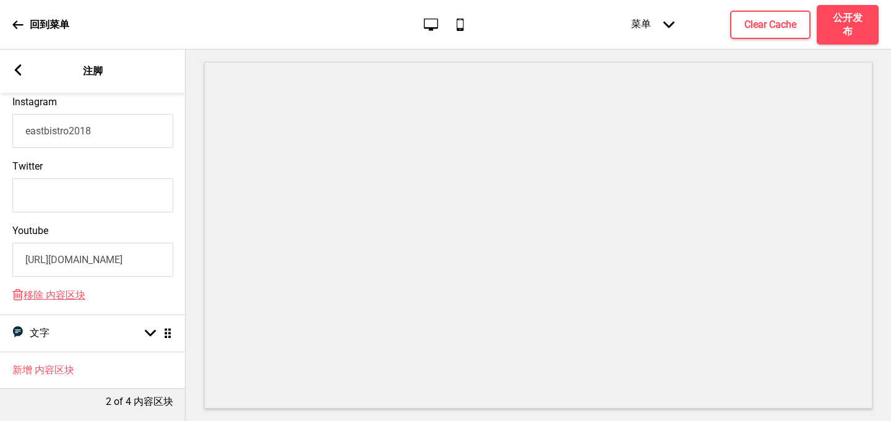
click at [19, 69] on rect at bounding box center [17, 69] width 11 height 11
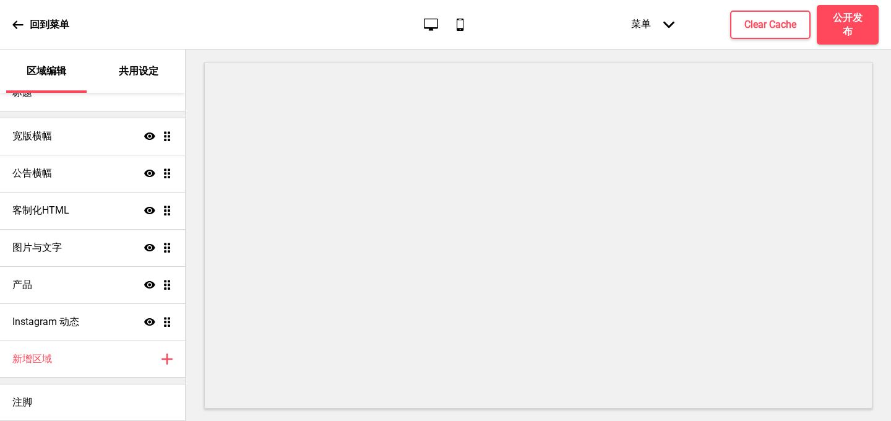
click at [18, 22] on icon at bounding box center [17, 24] width 11 height 11
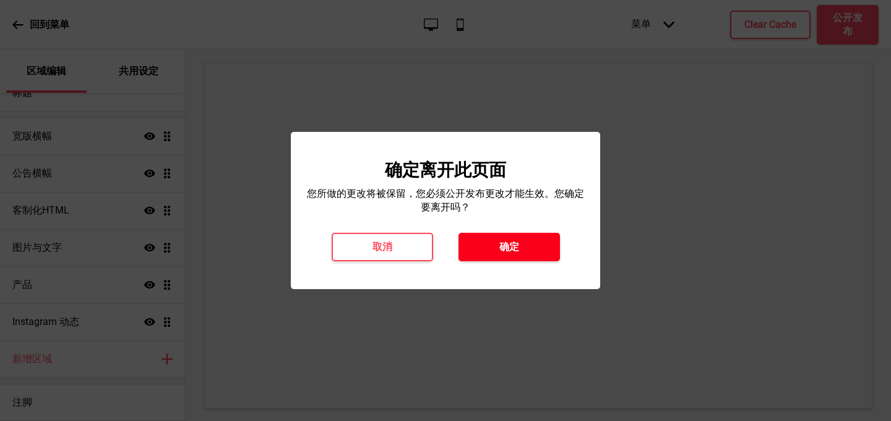
click at [512, 256] on button "确定" at bounding box center [508, 247] width 101 height 28
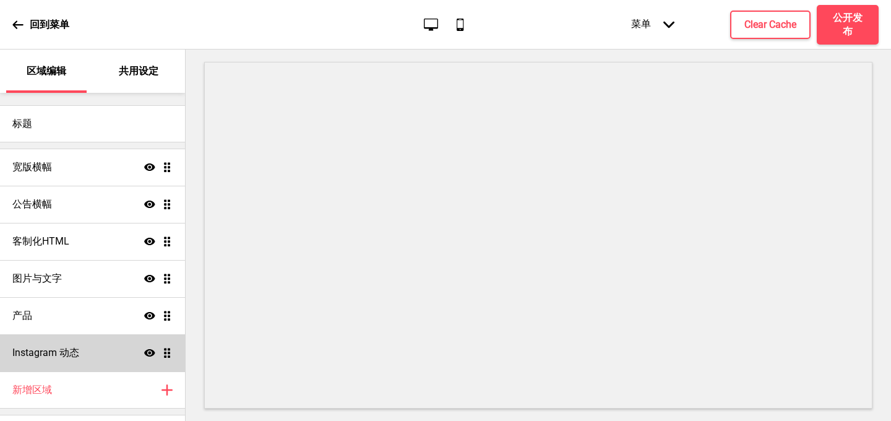
scroll to position [31, 0]
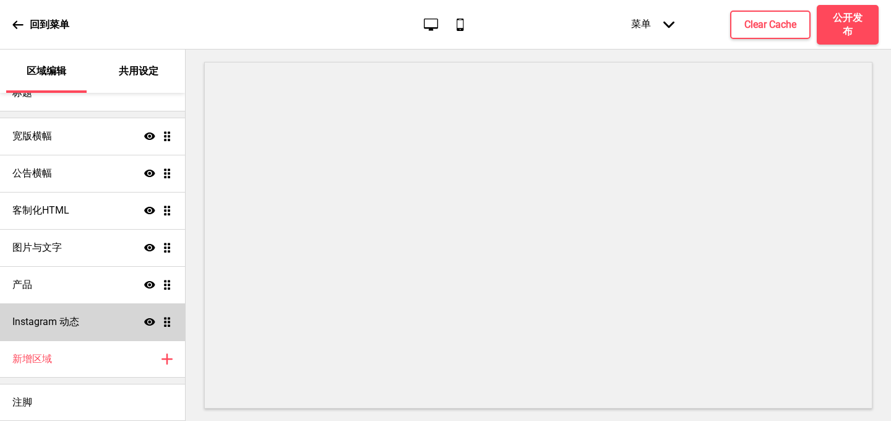
click at [66, 309] on div "Instagram 动态 显示 拖动" at bounding box center [92, 321] width 185 height 37
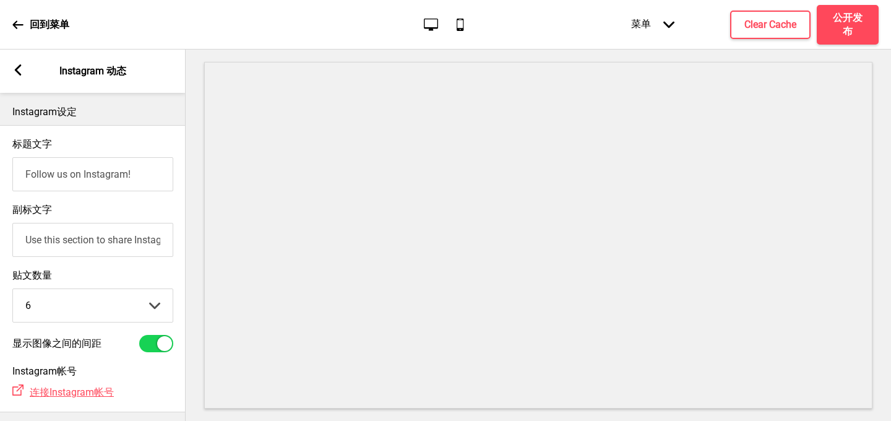
scroll to position [59, 0]
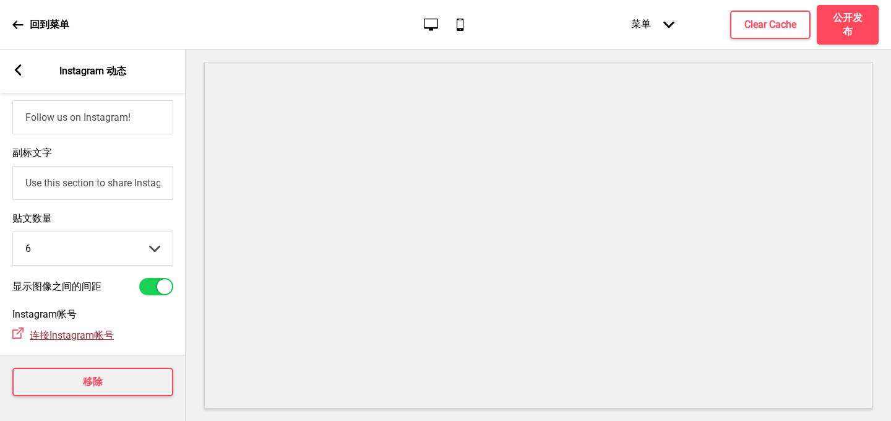
click at [69, 331] on span "连接Instagram帐号" at bounding box center [72, 335] width 84 height 12
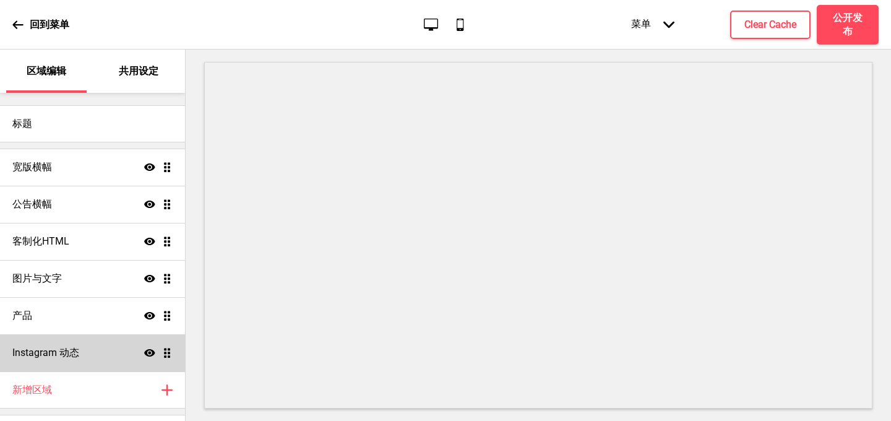
scroll to position [31, 0]
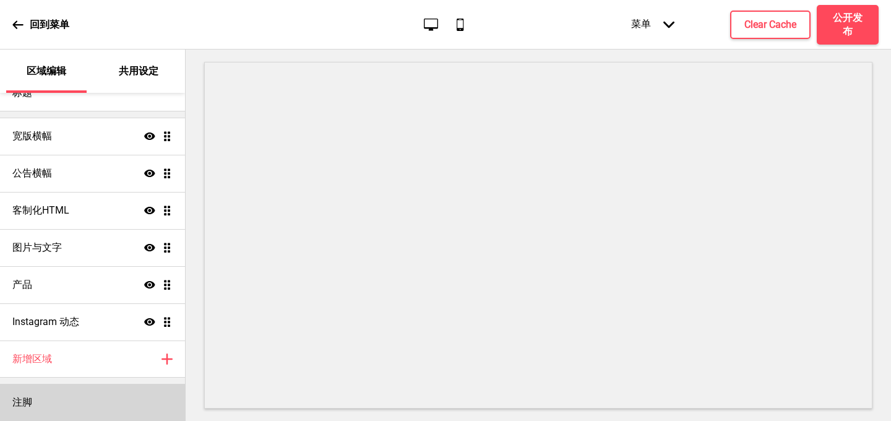
click at [56, 399] on div "注脚" at bounding box center [92, 401] width 185 height 37
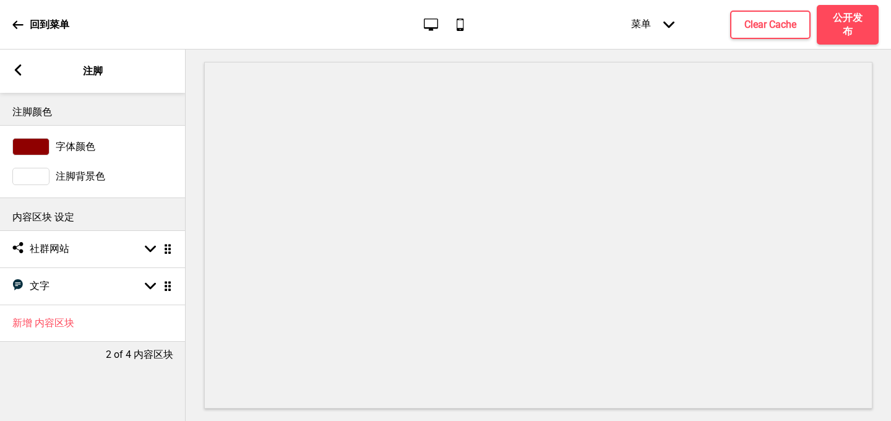
click at [463, 17] on icon "手机" at bounding box center [460, 24] width 17 height 17
click at [433, 27] on icon at bounding box center [431, 24] width 14 height 12
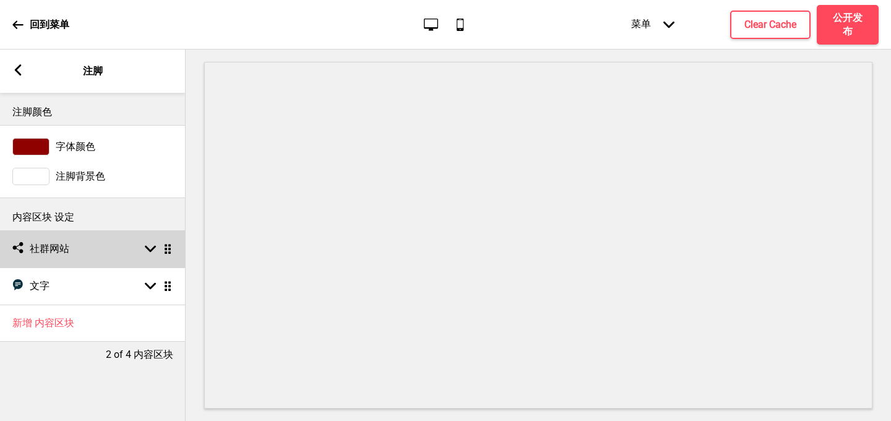
click at [152, 246] on rect at bounding box center [150, 248] width 11 height 11
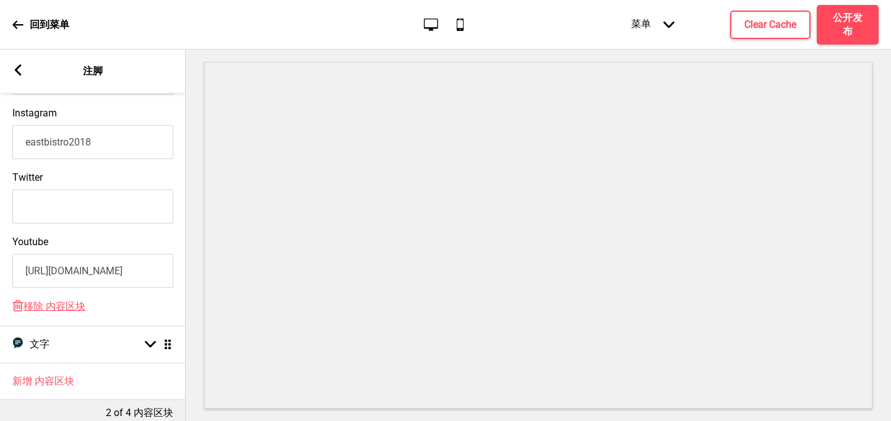
scroll to position [369, 0]
